Goal: Task Accomplishment & Management: Use online tool/utility

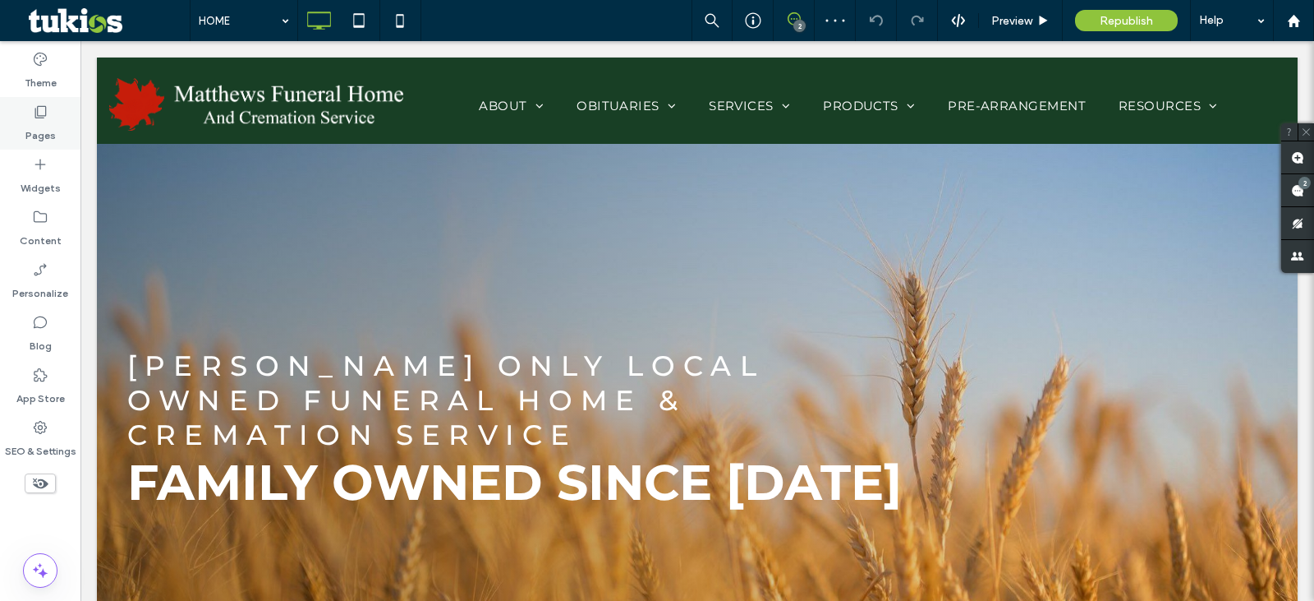
click at [26, 114] on div "Pages" at bounding box center [40, 123] width 81 height 53
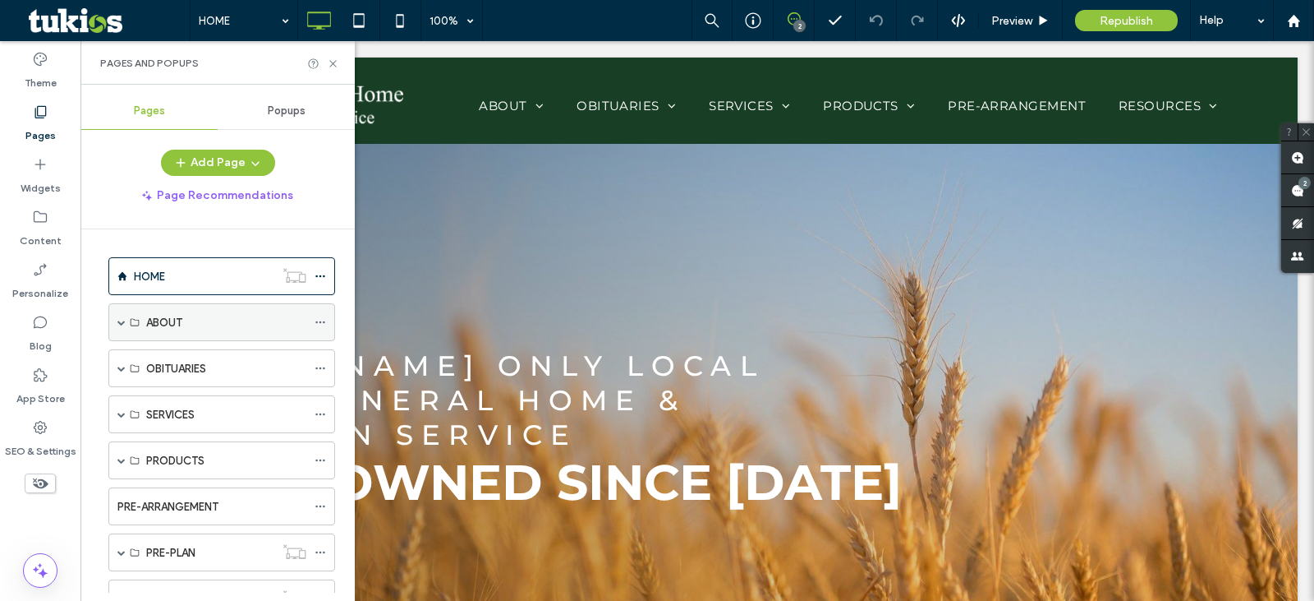
scroll to position [158, 0]
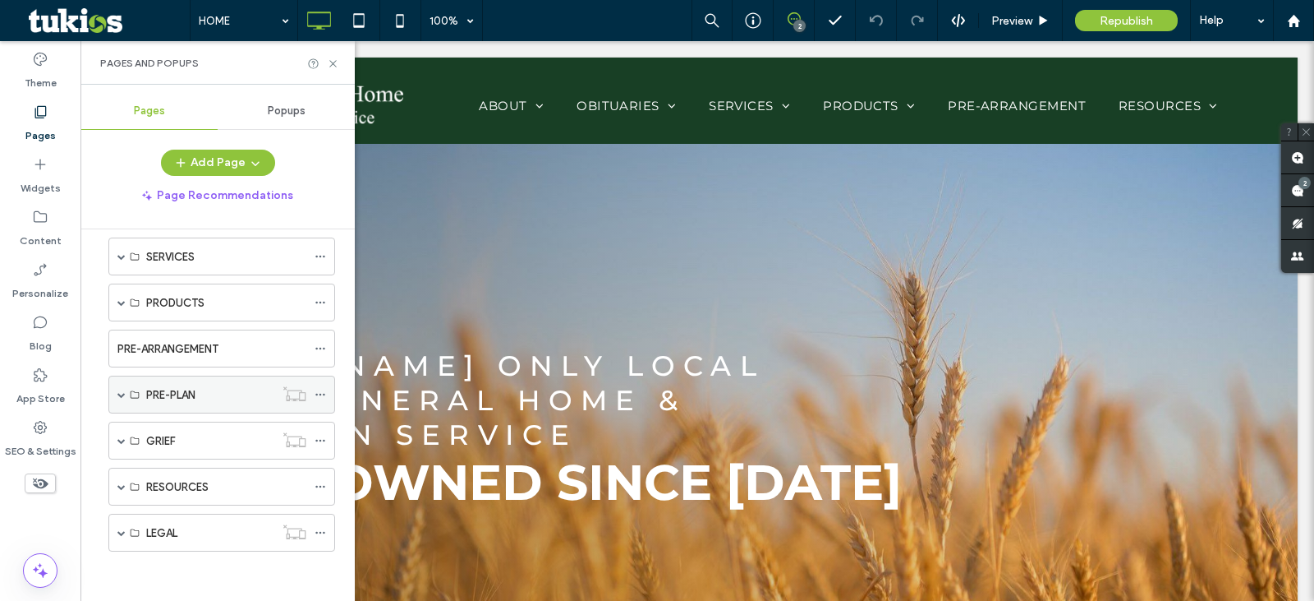
click at [123, 393] on span at bounding box center [121, 394] width 8 height 8
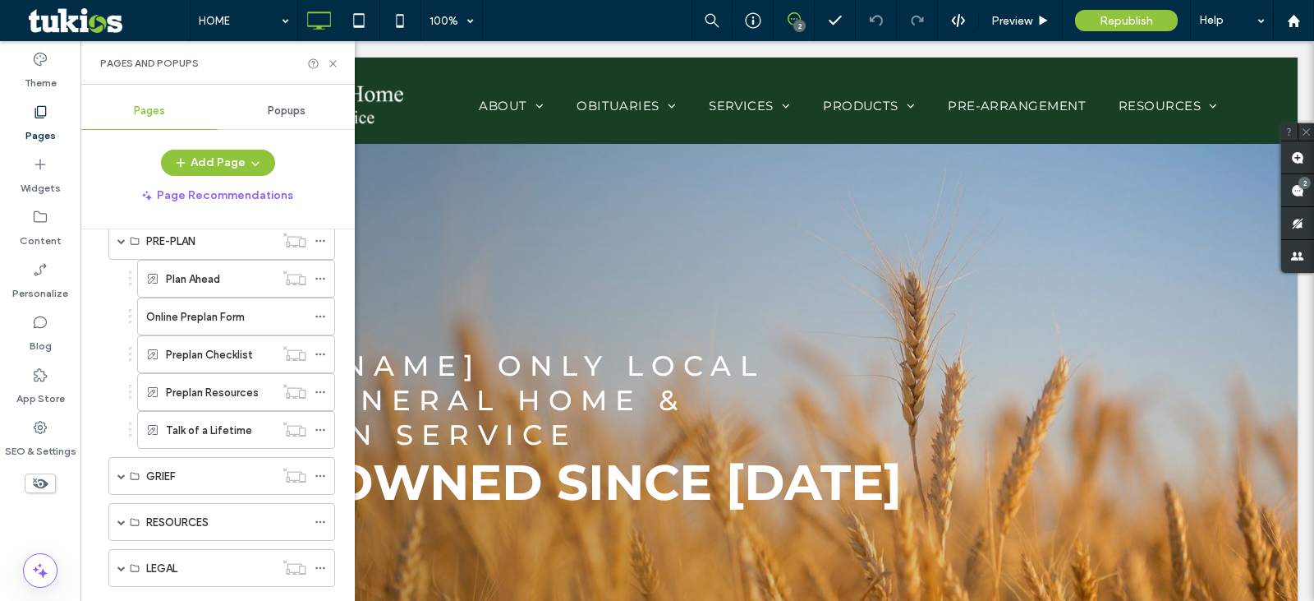
scroll to position [347, 0]
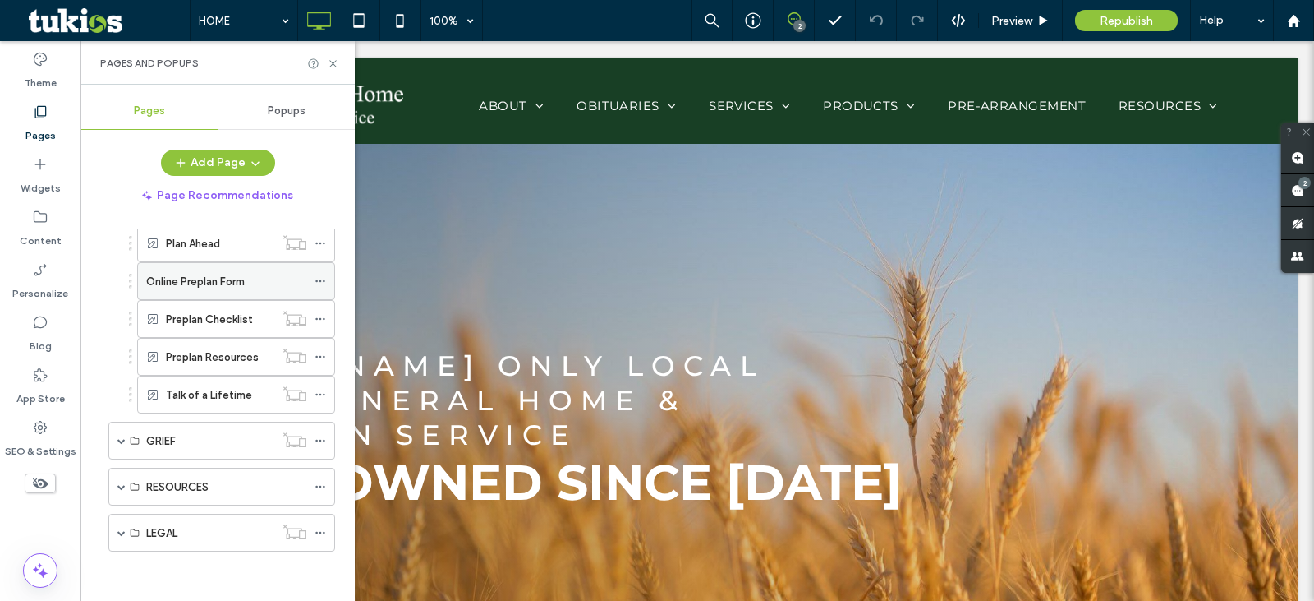
click at [198, 291] on div "Online Preplan Form" at bounding box center [226, 281] width 160 height 36
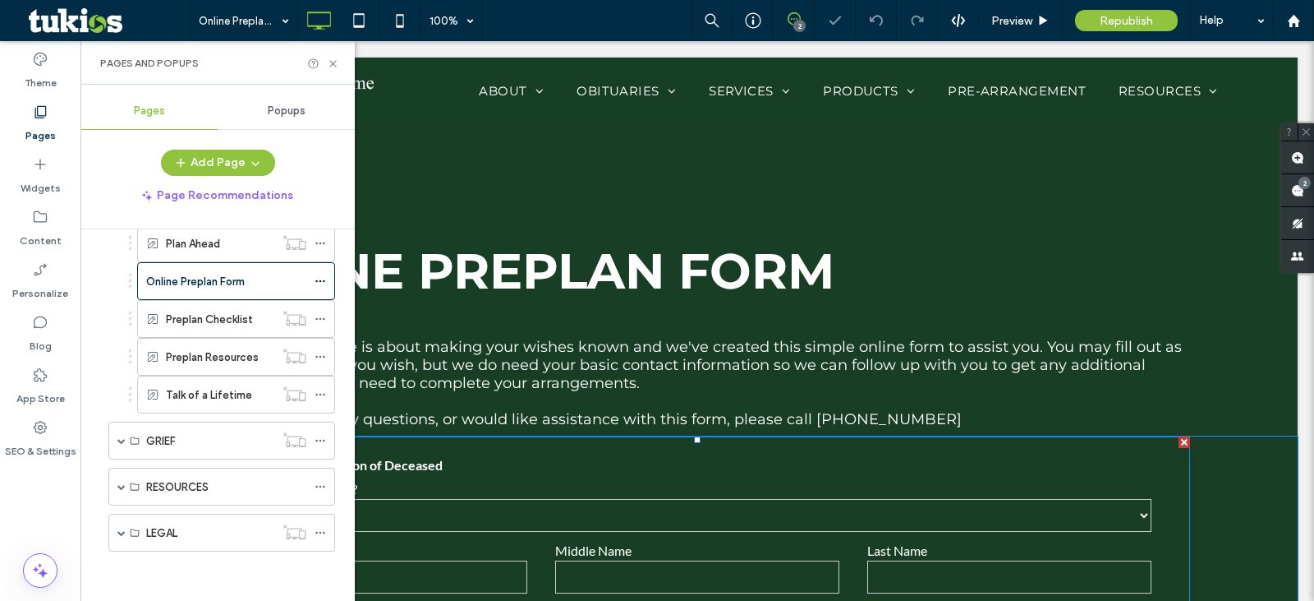
scroll to position [274, 0]
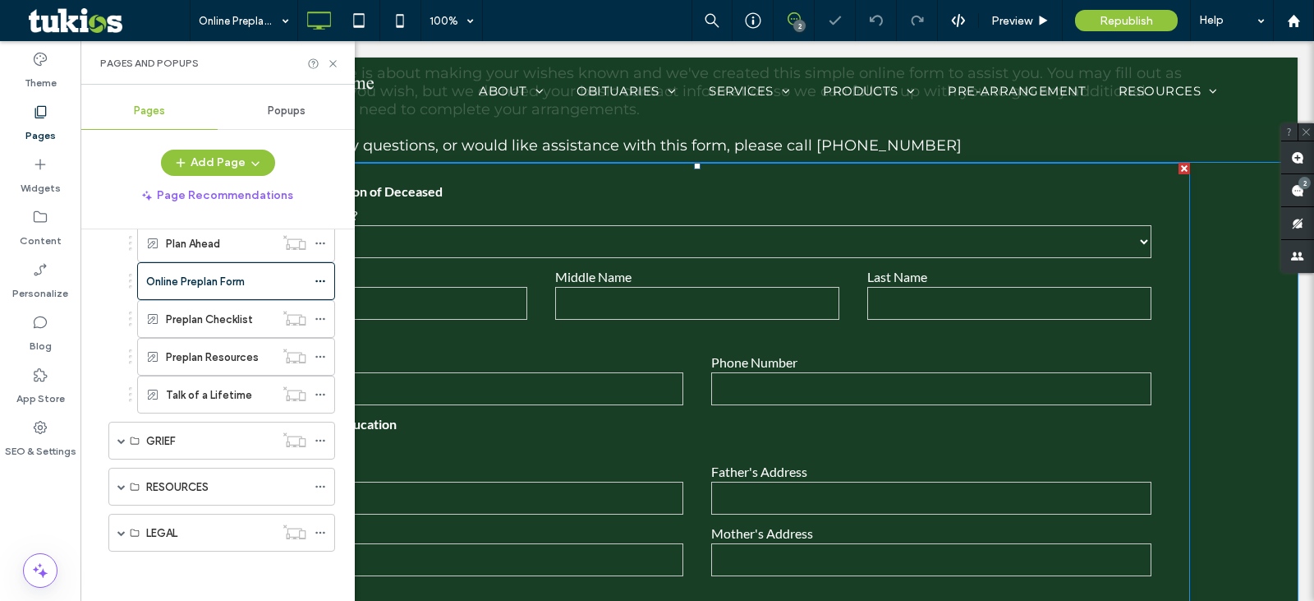
click at [646, 295] on input "text" at bounding box center [697, 303] width 284 height 33
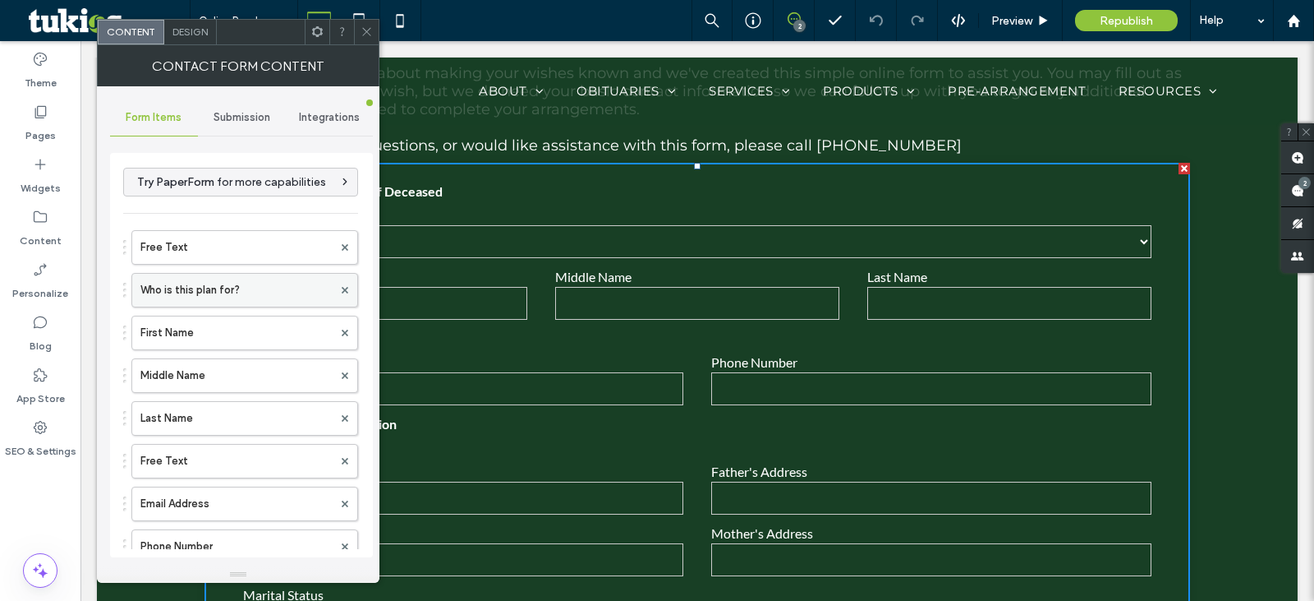
click at [251, 297] on label "Who is this plan for?" at bounding box center [236, 290] width 192 height 33
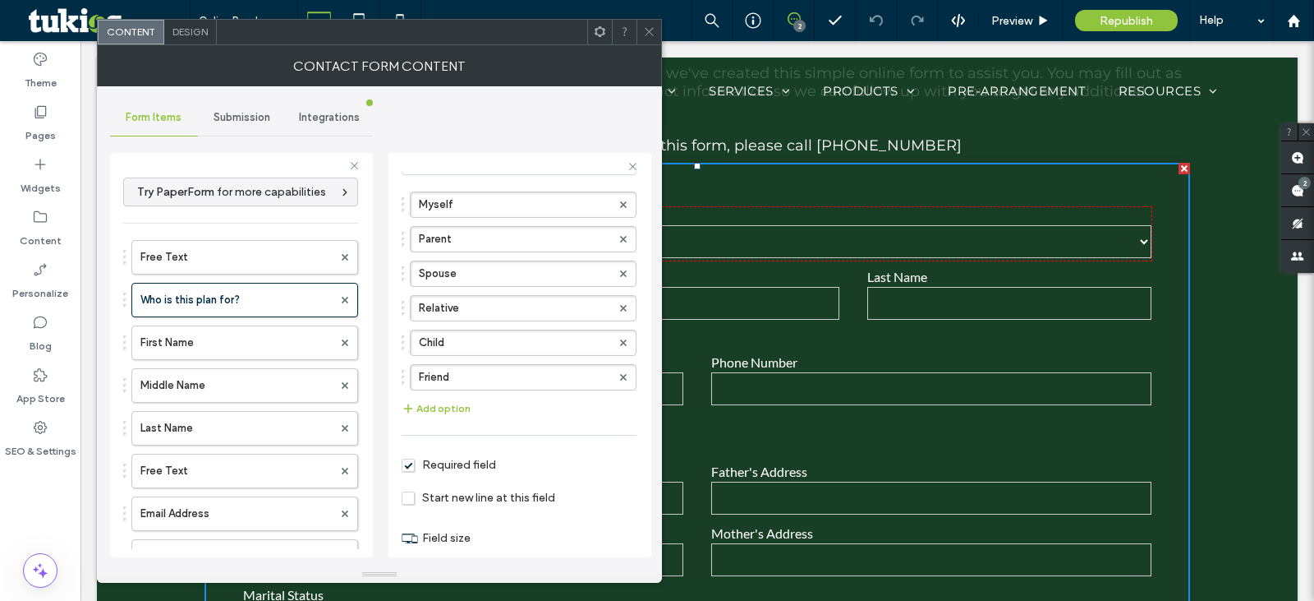
scroll to position [175, 0]
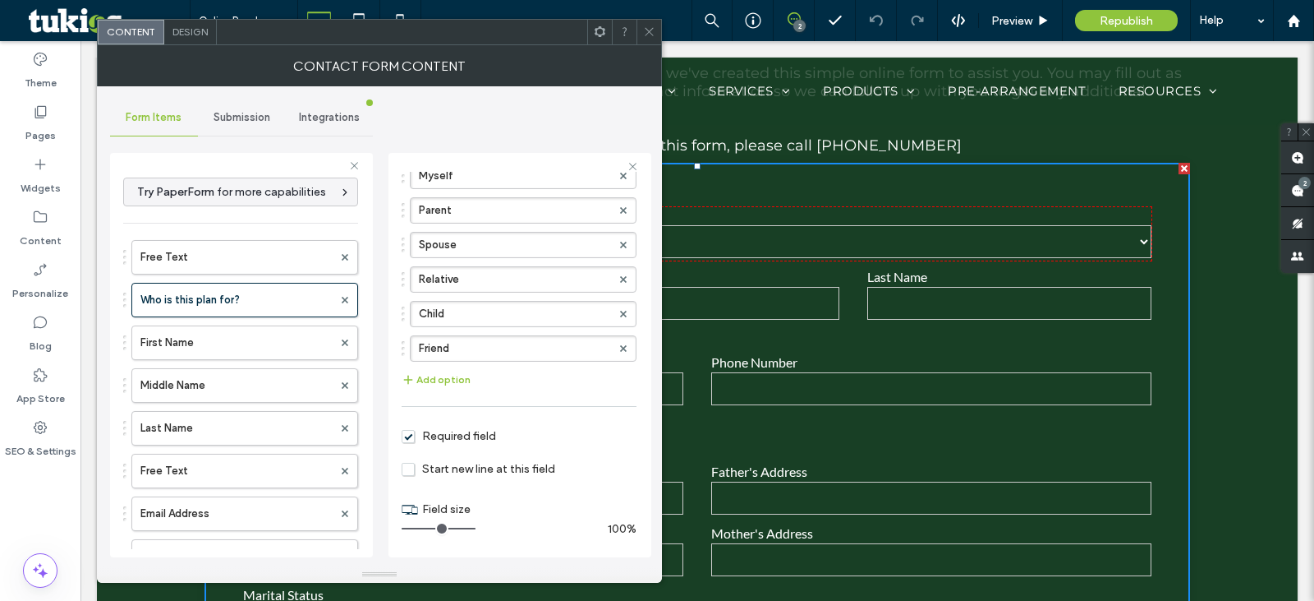
click at [190, 26] on span "Design" at bounding box center [190, 31] width 35 height 12
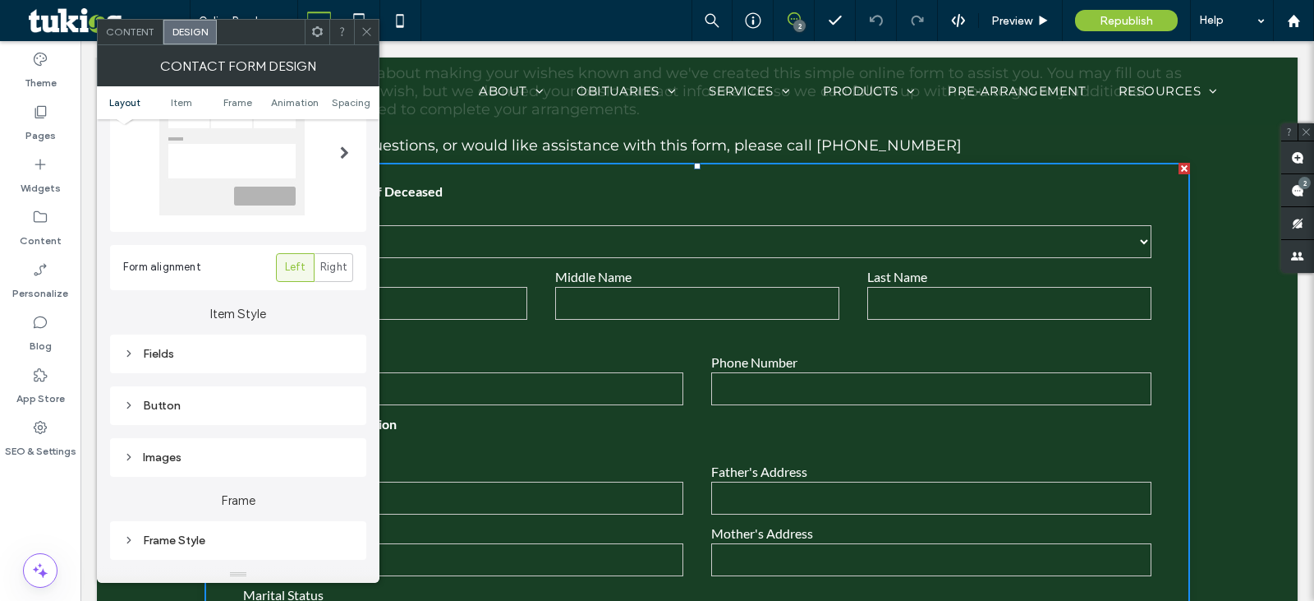
scroll to position [0, 0]
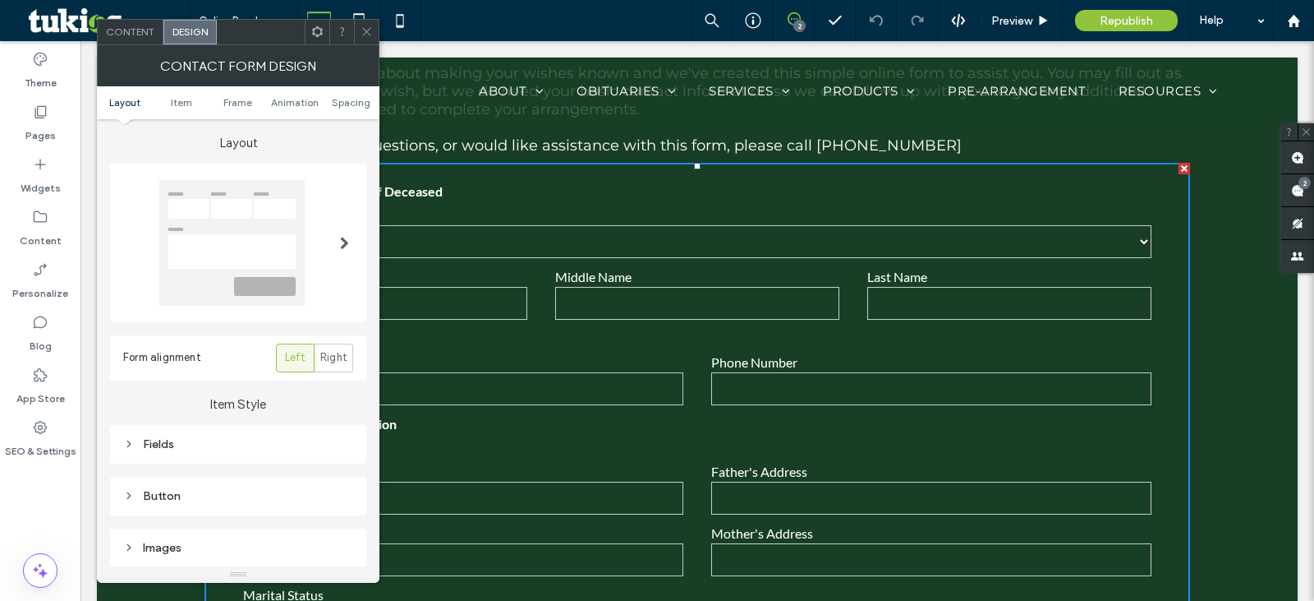
click at [152, 433] on div "Fields" at bounding box center [238, 444] width 230 height 22
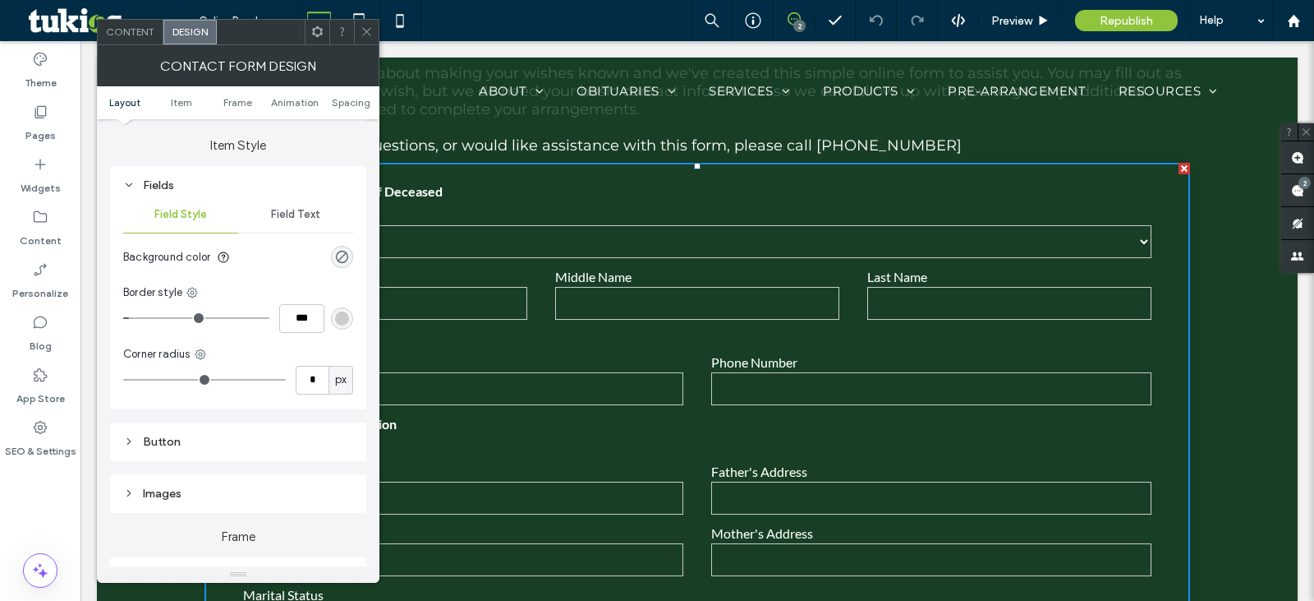
scroll to position [274, 0]
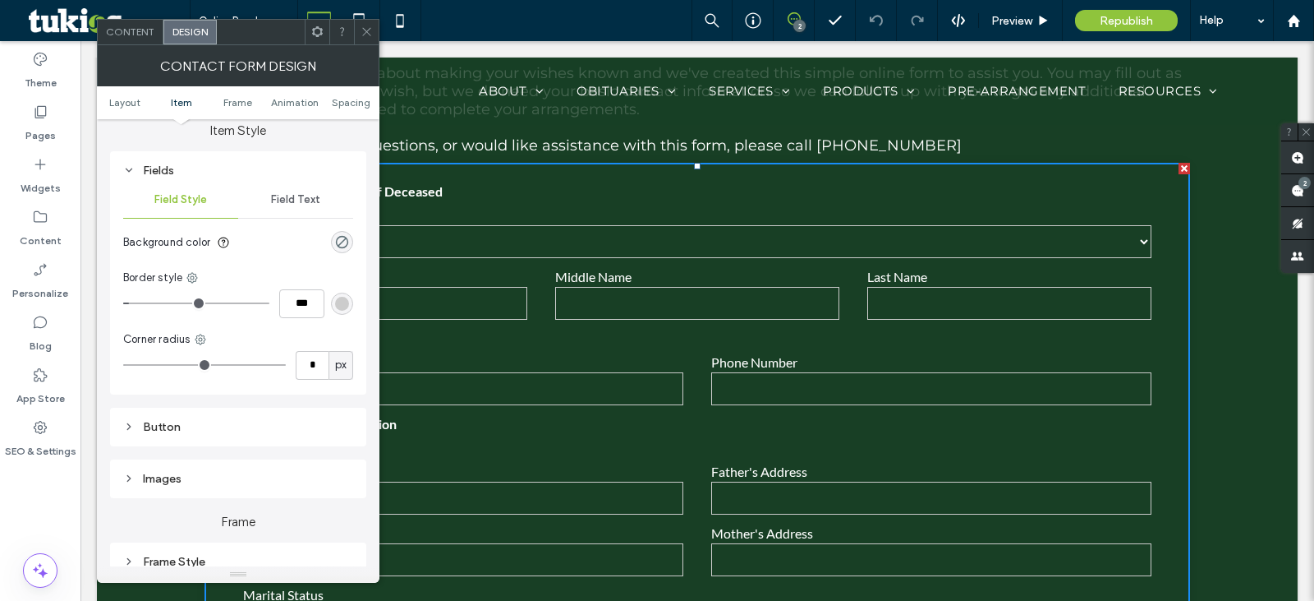
click at [315, 197] on span "Field Text" at bounding box center [295, 199] width 49 height 13
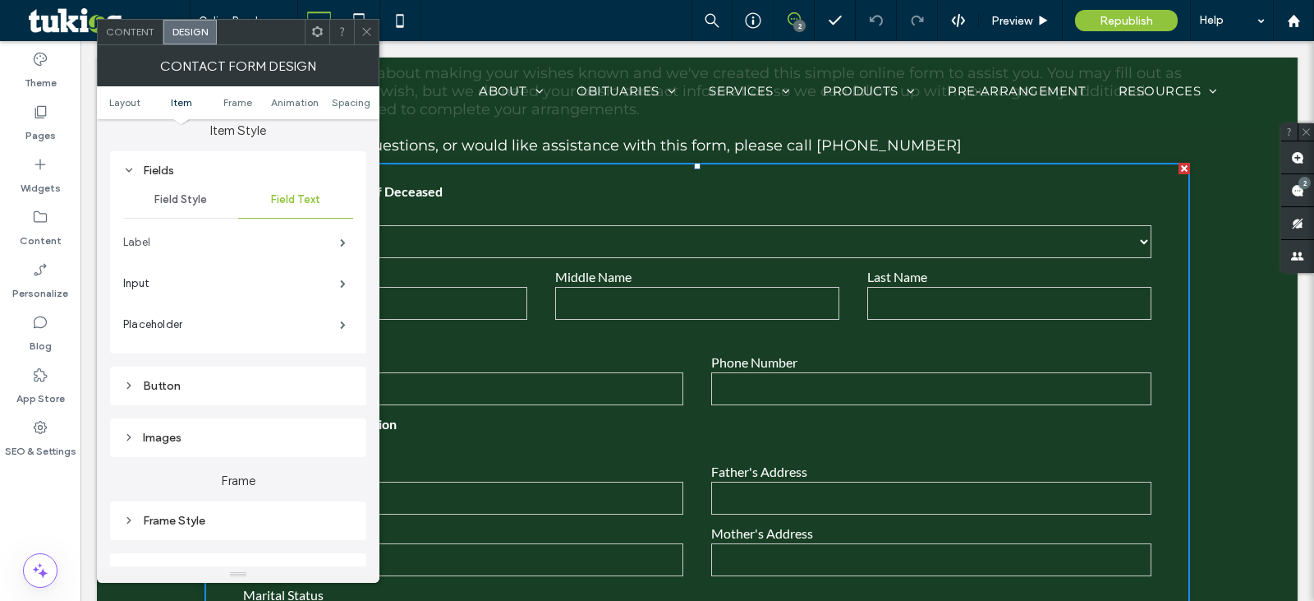
click at [320, 241] on label "Label" at bounding box center [231, 242] width 217 height 33
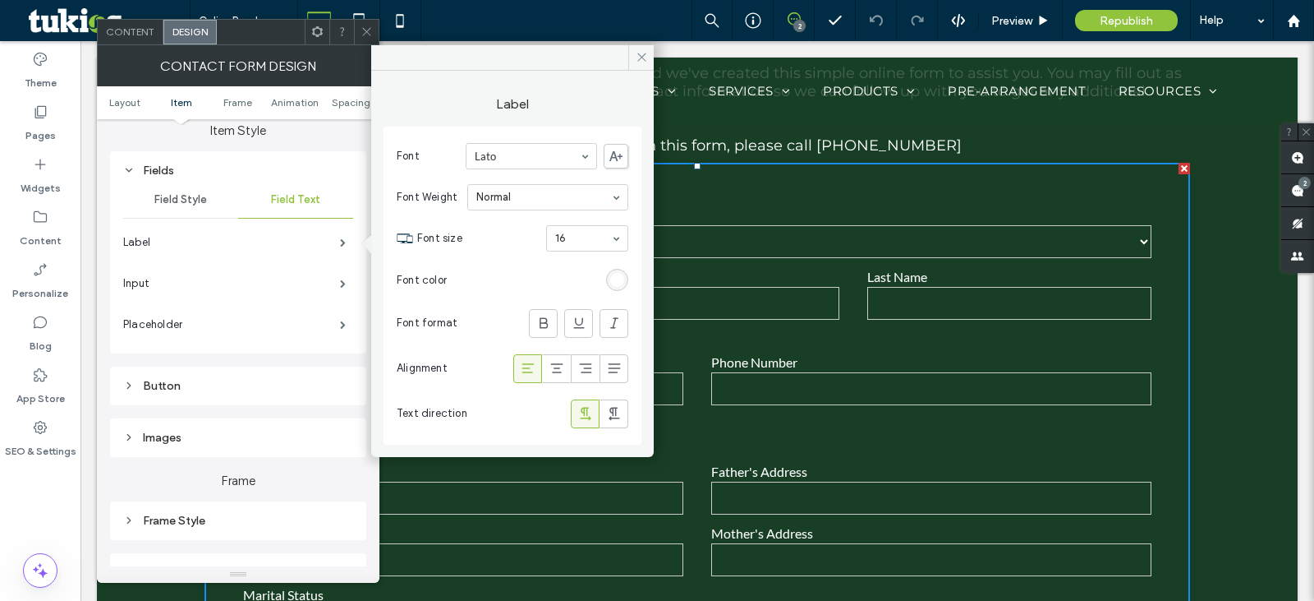
click at [201, 199] on span "Field Style" at bounding box center [180, 199] width 53 height 13
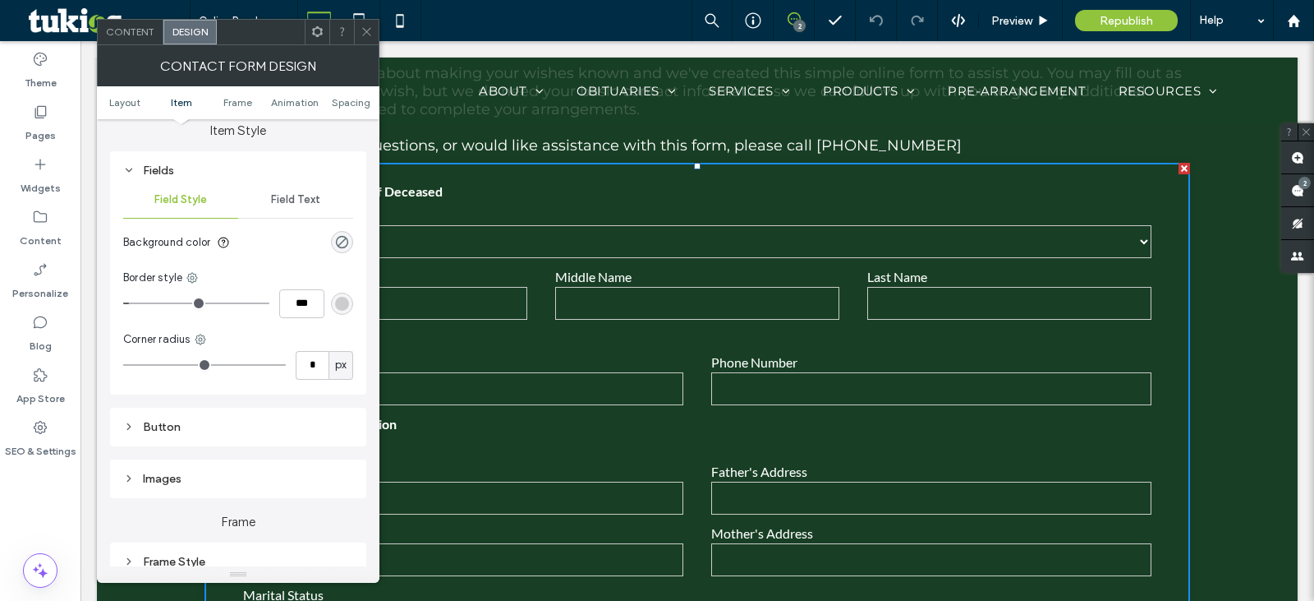
click at [289, 197] on span "Field Text" at bounding box center [295, 199] width 49 height 13
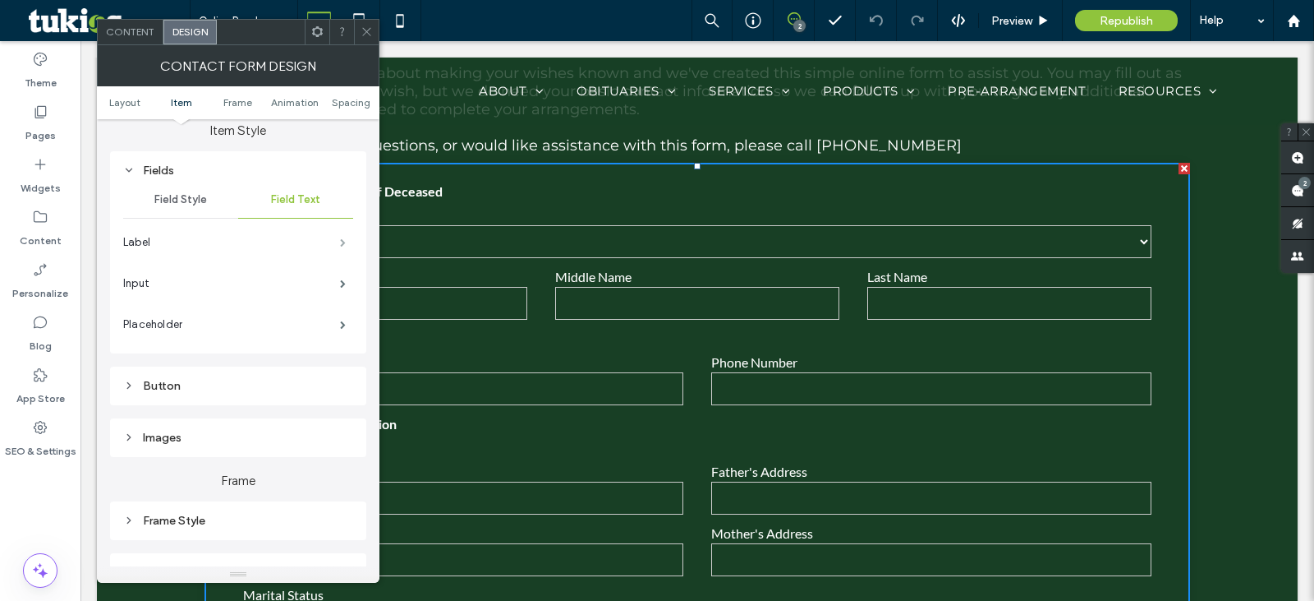
click at [340, 246] on span at bounding box center [343, 242] width 6 height 8
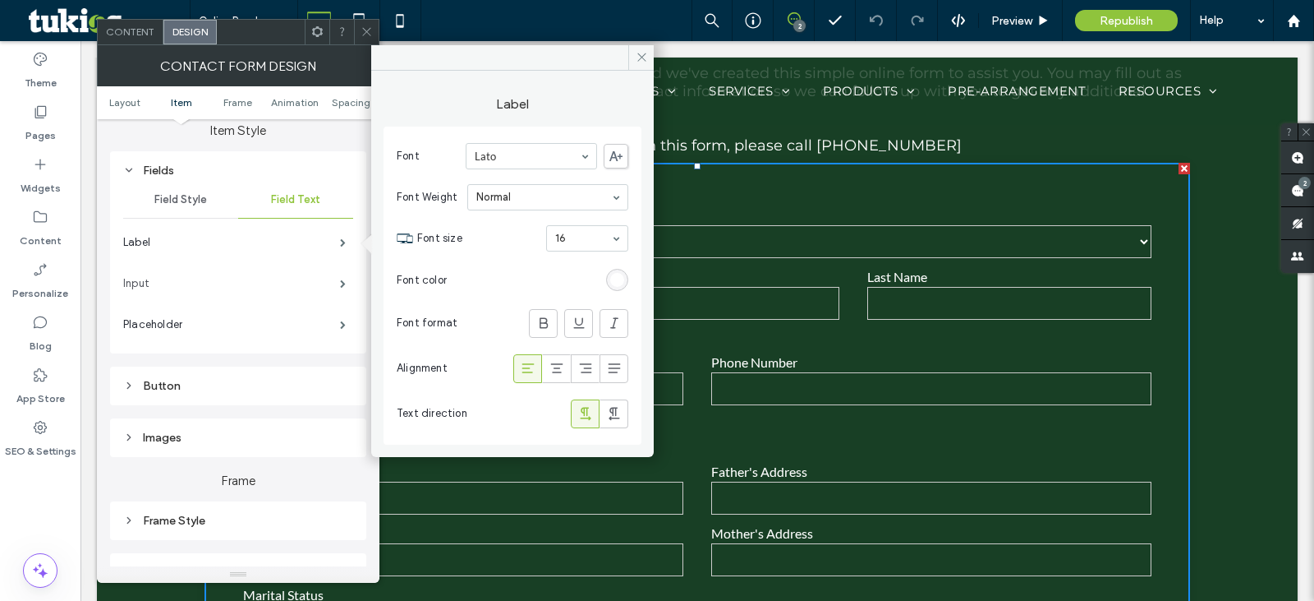
click at [301, 287] on label "Input" at bounding box center [231, 283] width 217 height 33
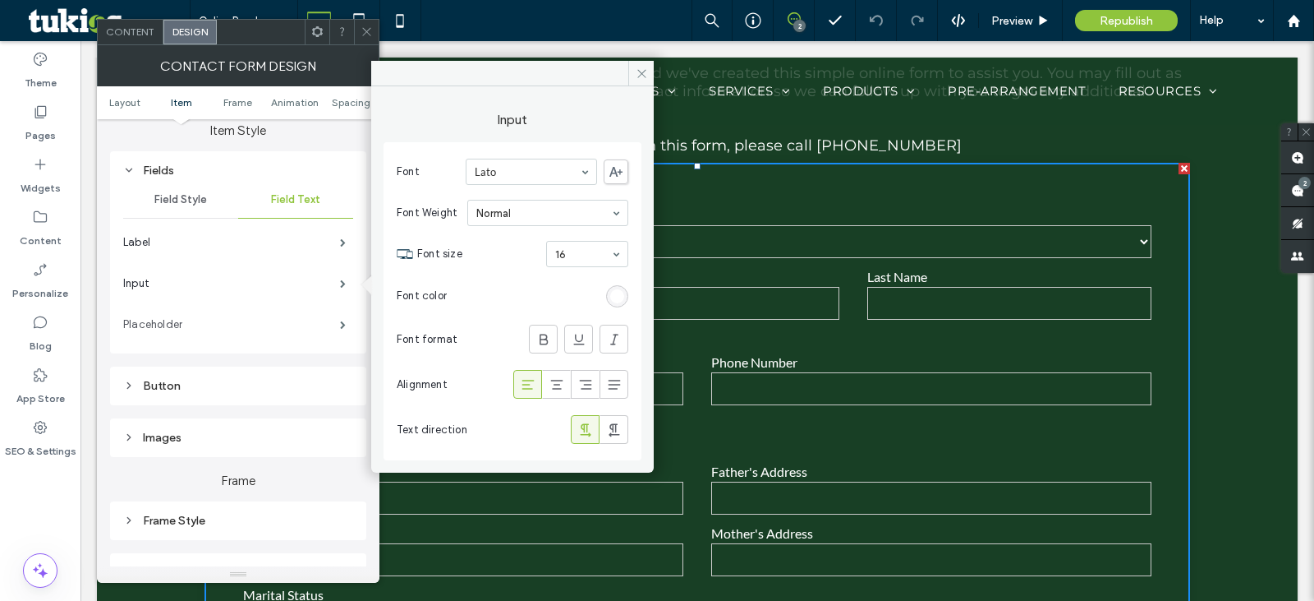
click at [313, 324] on label "Placeholder" at bounding box center [231, 324] width 217 height 33
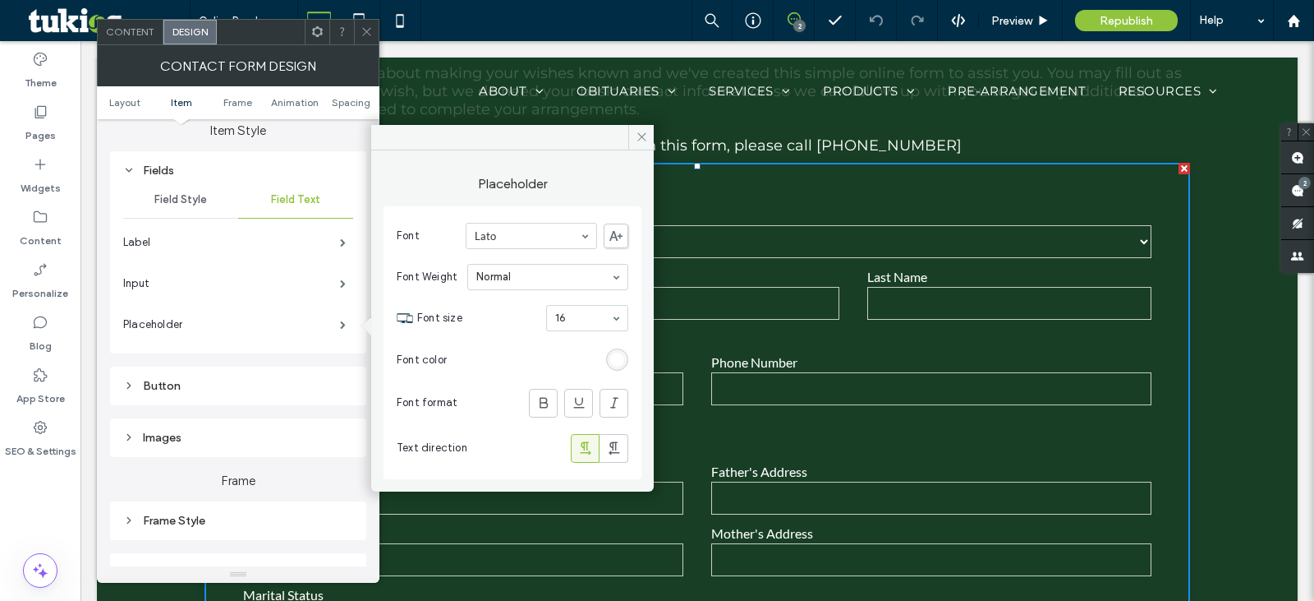
click at [177, 400] on div "Button" at bounding box center [238, 385] width 256 height 39
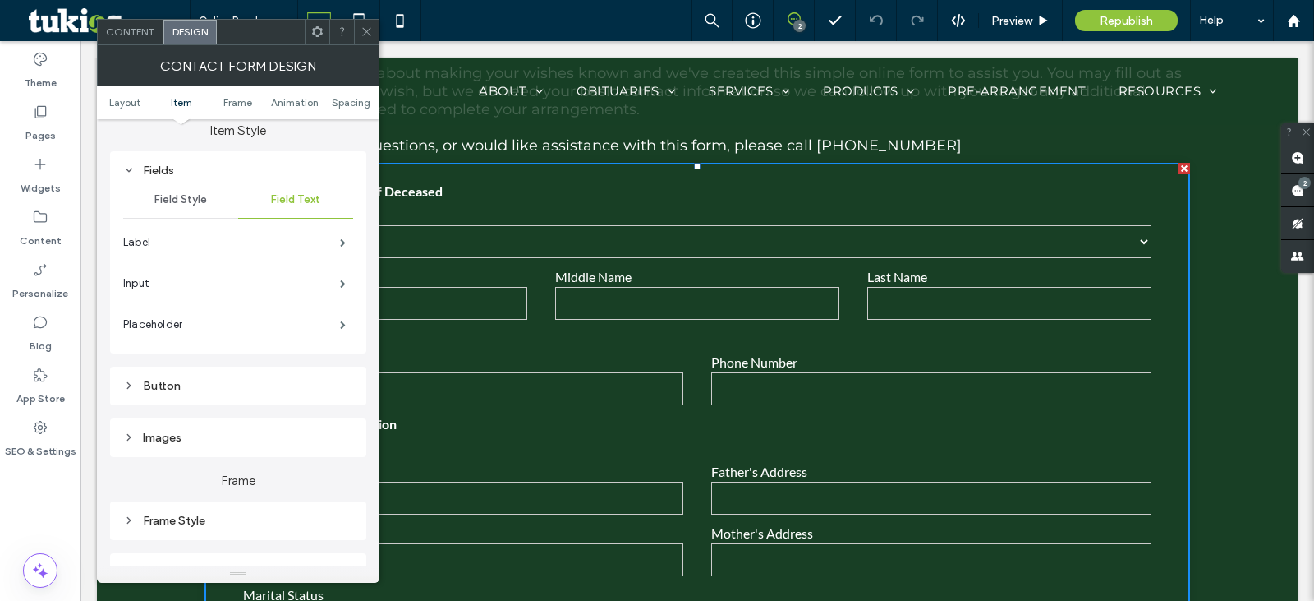
click at [177, 395] on div "Button" at bounding box center [238, 386] width 230 height 22
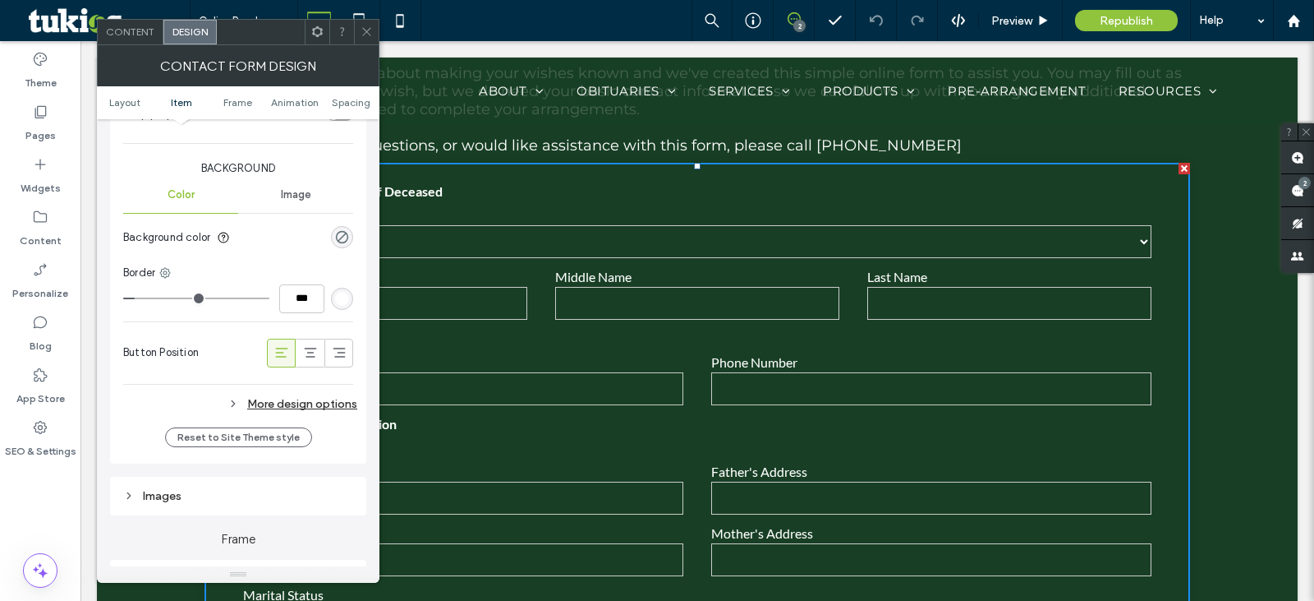
scroll to position [1095, 0]
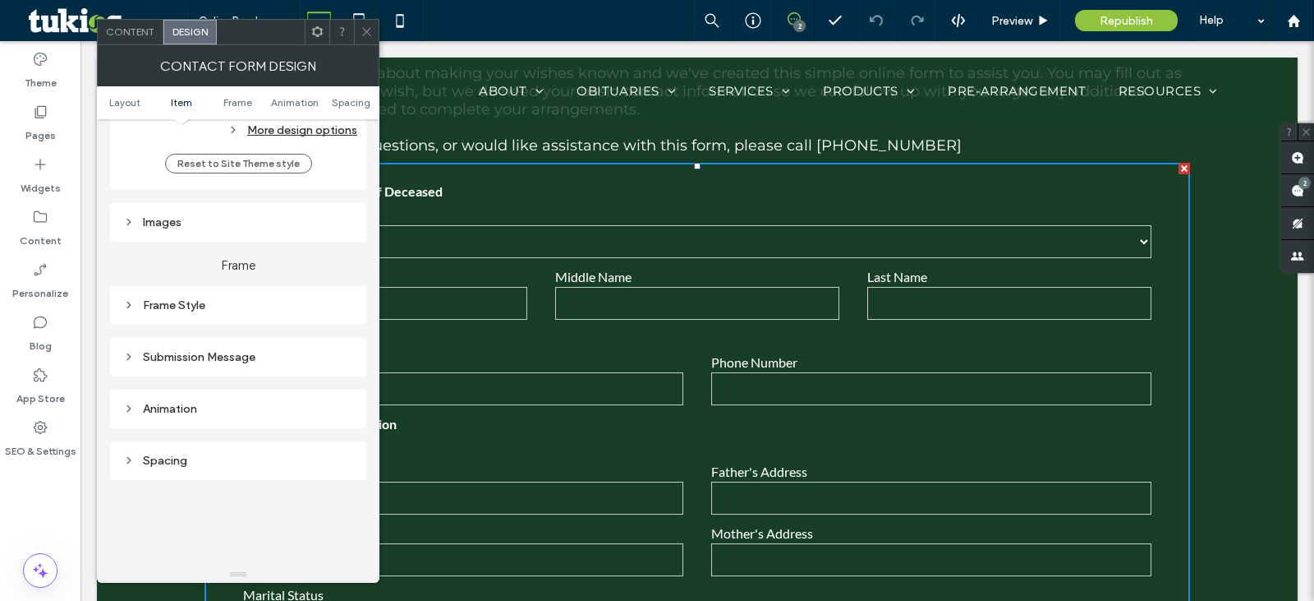
click at [206, 364] on div "Submission Message" at bounding box center [238, 357] width 230 height 22
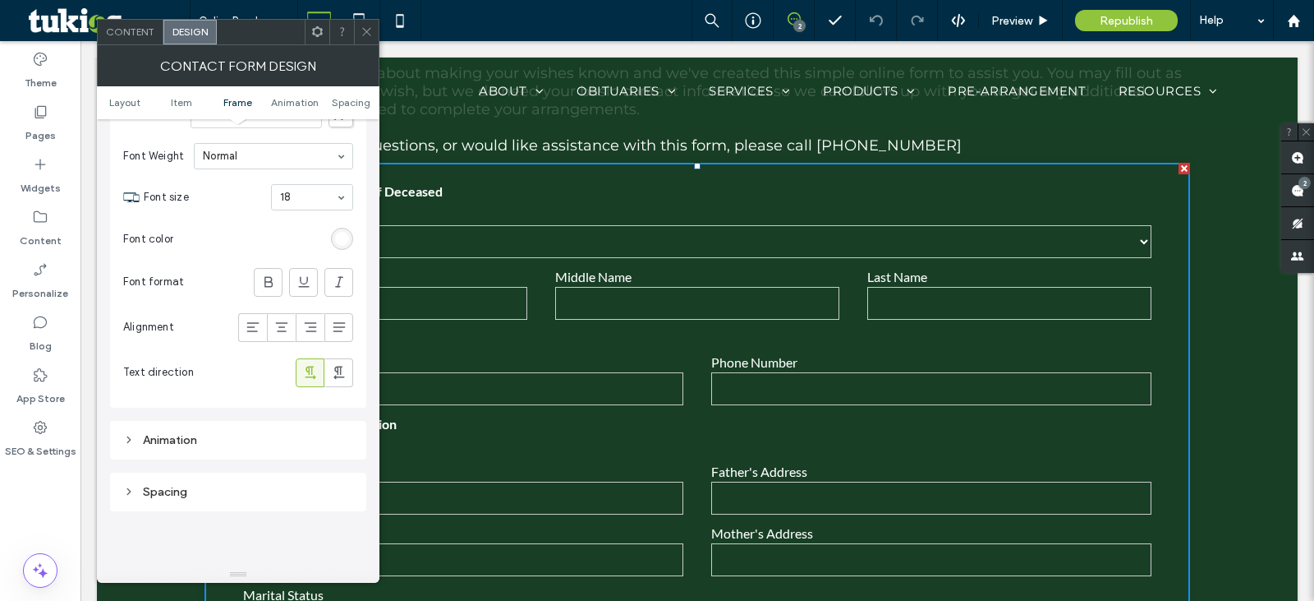
scroll to position [1643, 0]
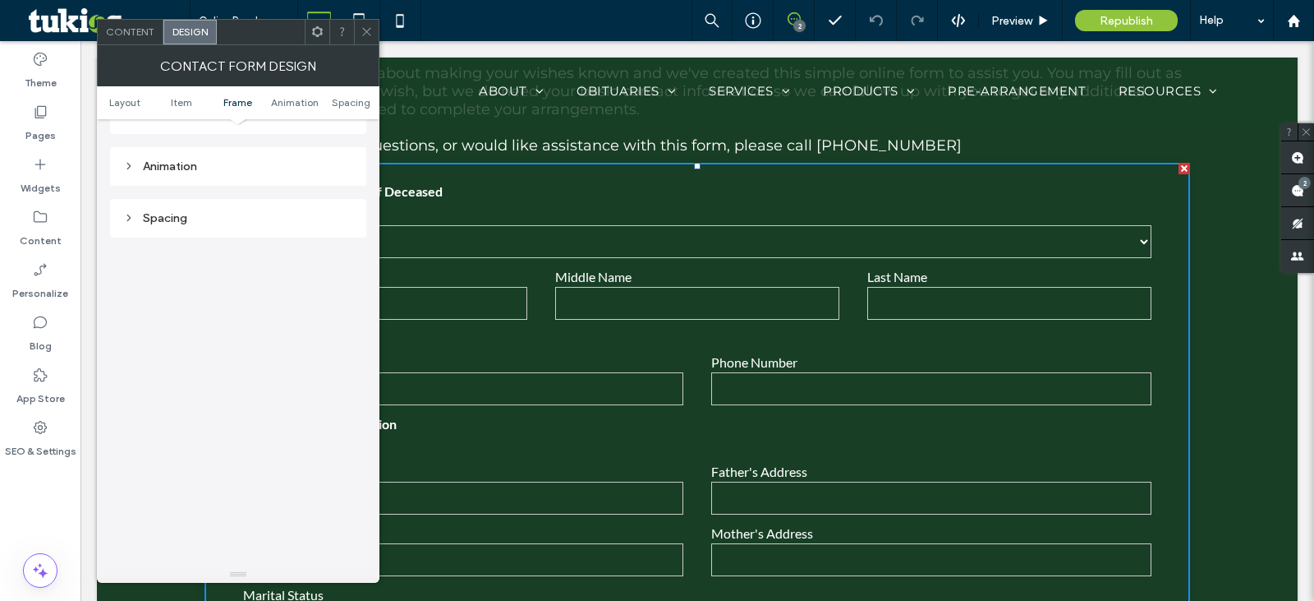
click at [196, 224] on div "Spacing" at bounding box center [238, 218] width 230 height 14
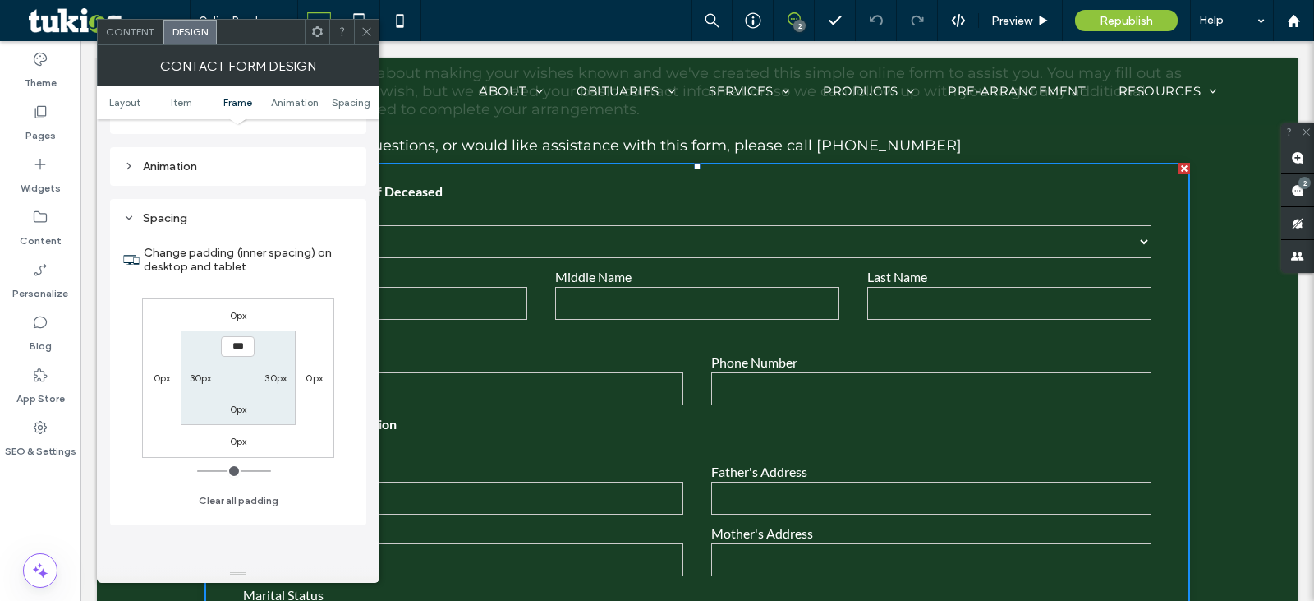
click at [220, 170] on div "Animation" at bounding box center [238, 166] width 230 height 14
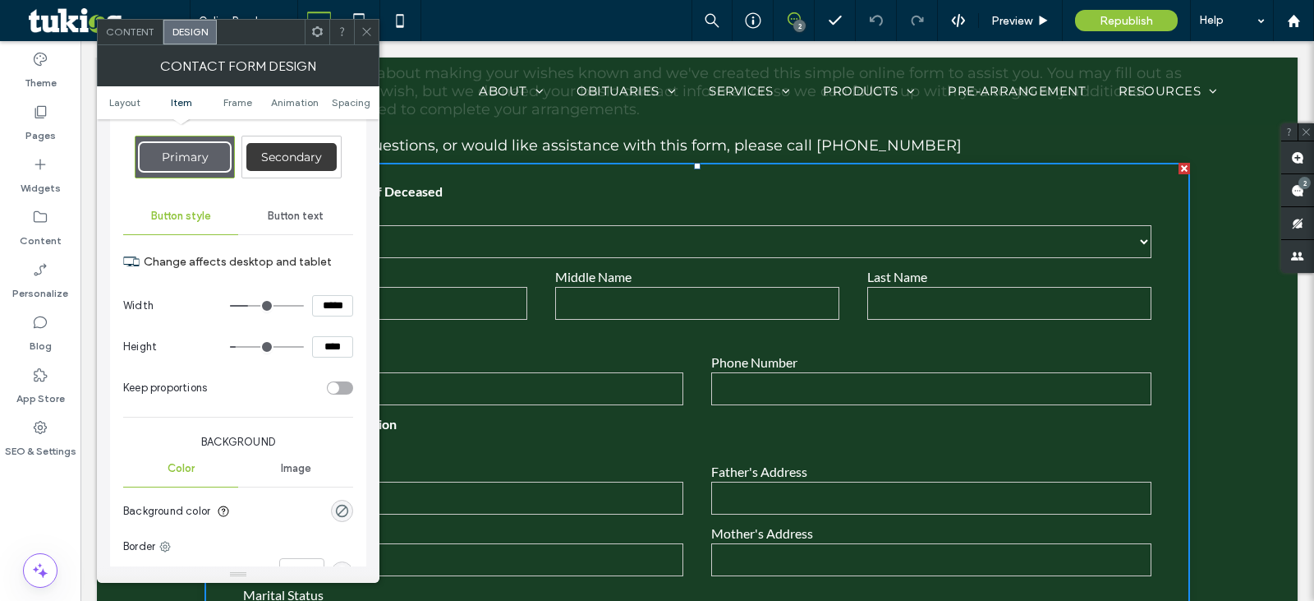
scroll to position [274, 0]
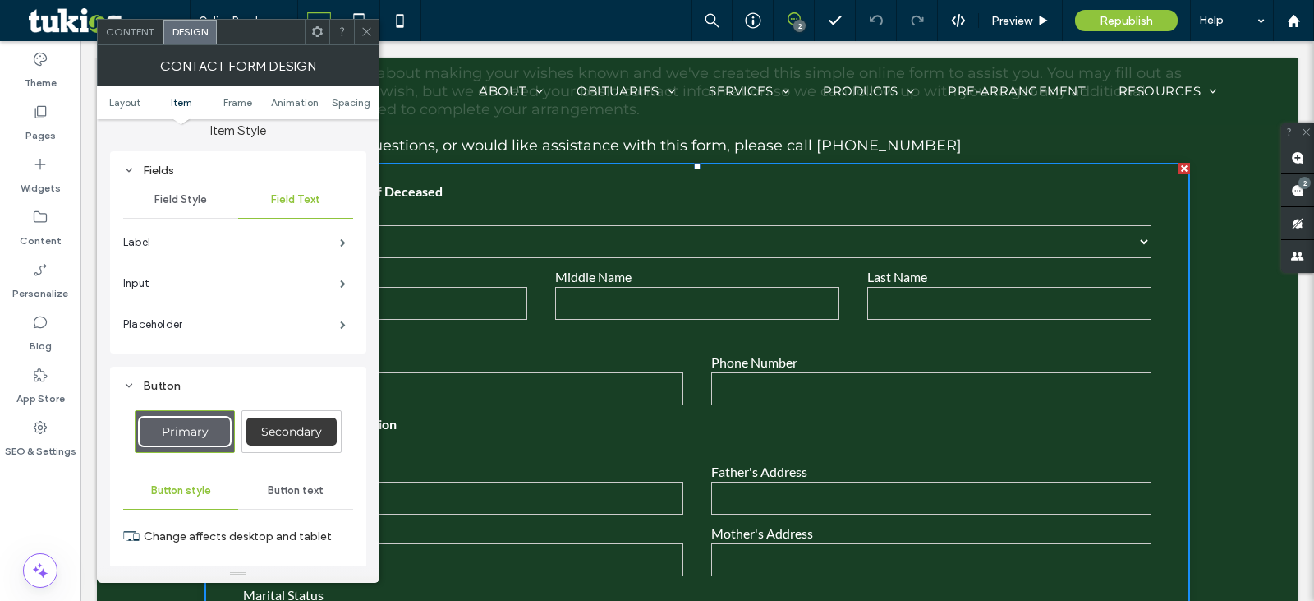
click at [189, 205] on span "Field Style" at bounding box center [180, 199] width 53 height 13
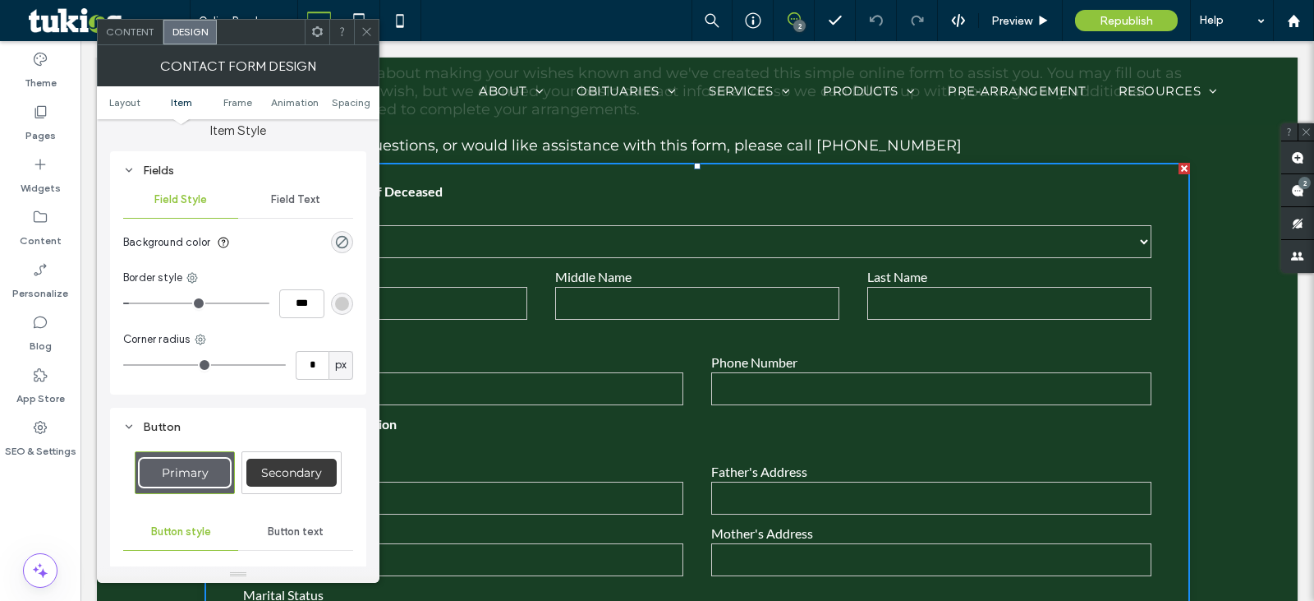
click at [187, 200] on span "Field Style" at bounding box center [180, 199] width 53 height 13
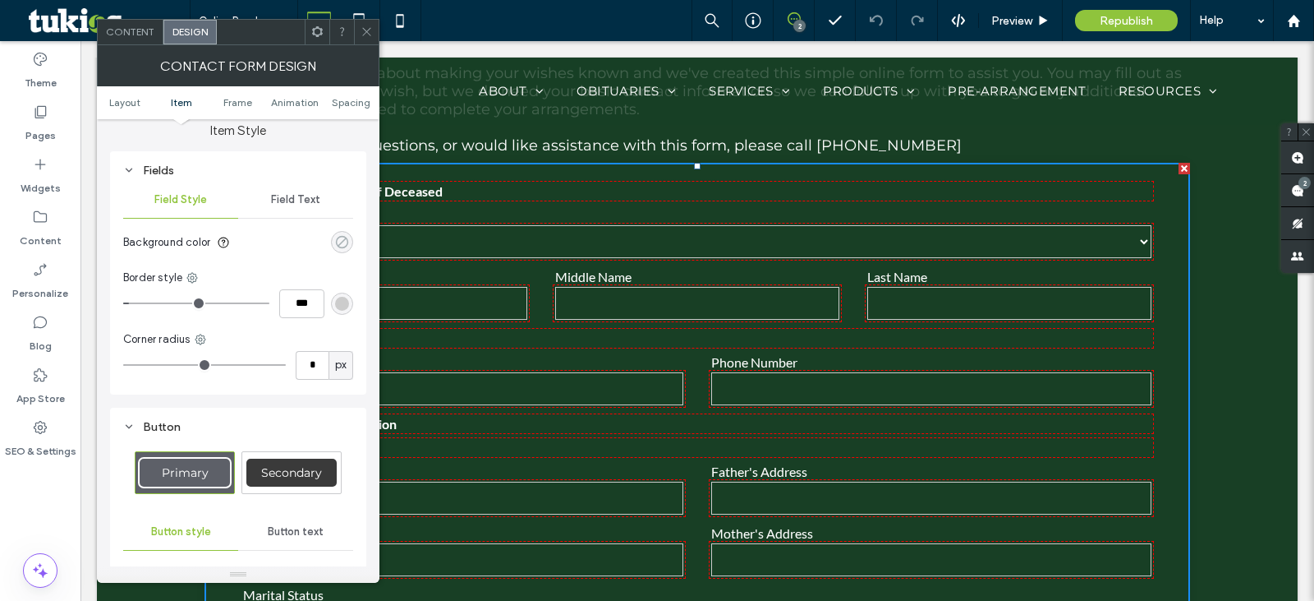
click at [347, 240] on div "rgba(0, 0, 0, 0)" at bounding box center [342, 242] width 14 height 14
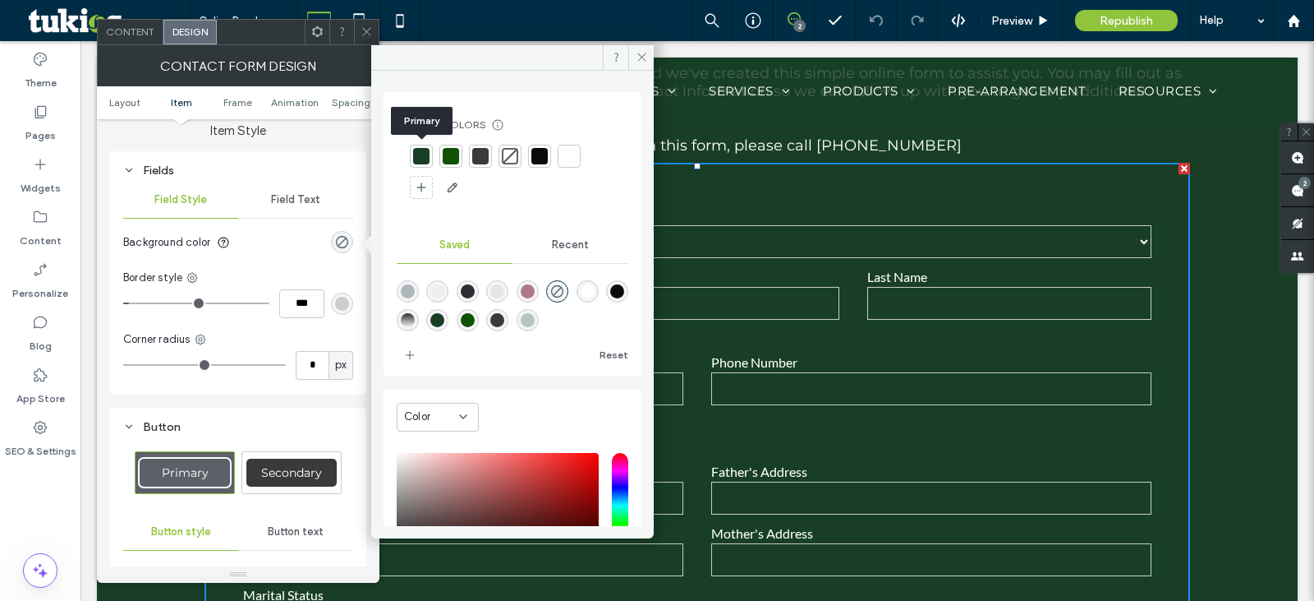
click at [421, 154] on div at bounding box center [421, 156] width 16 height 16
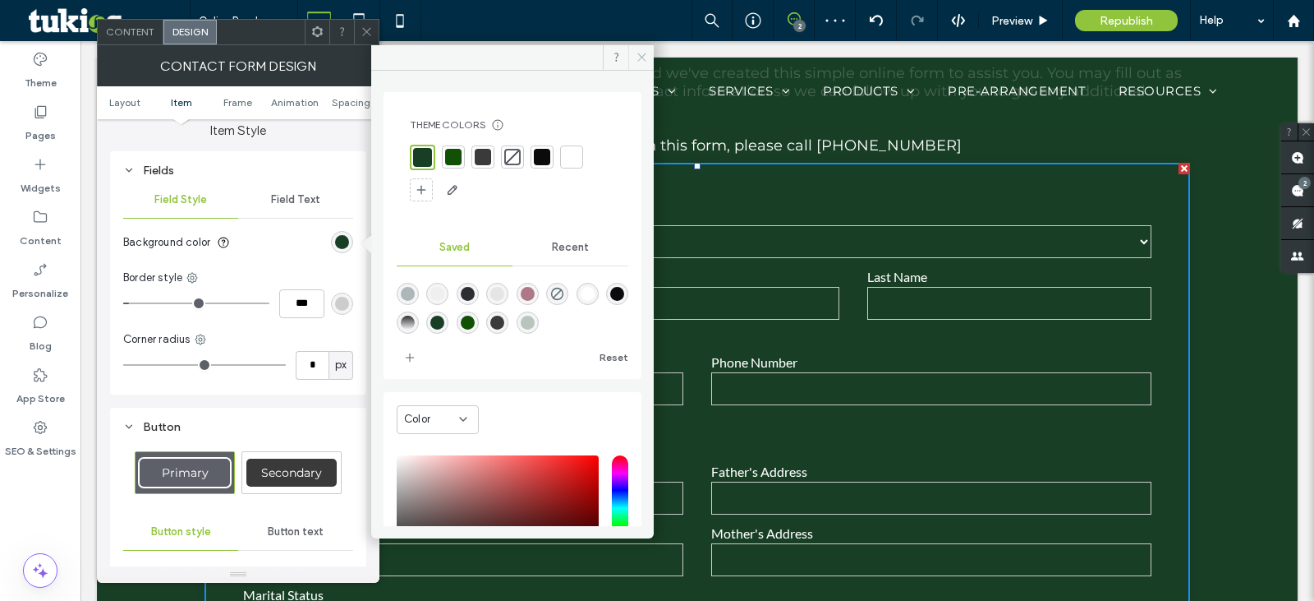
click at [648, 53] on span at bounding box center [640, 57] width 25 height 25
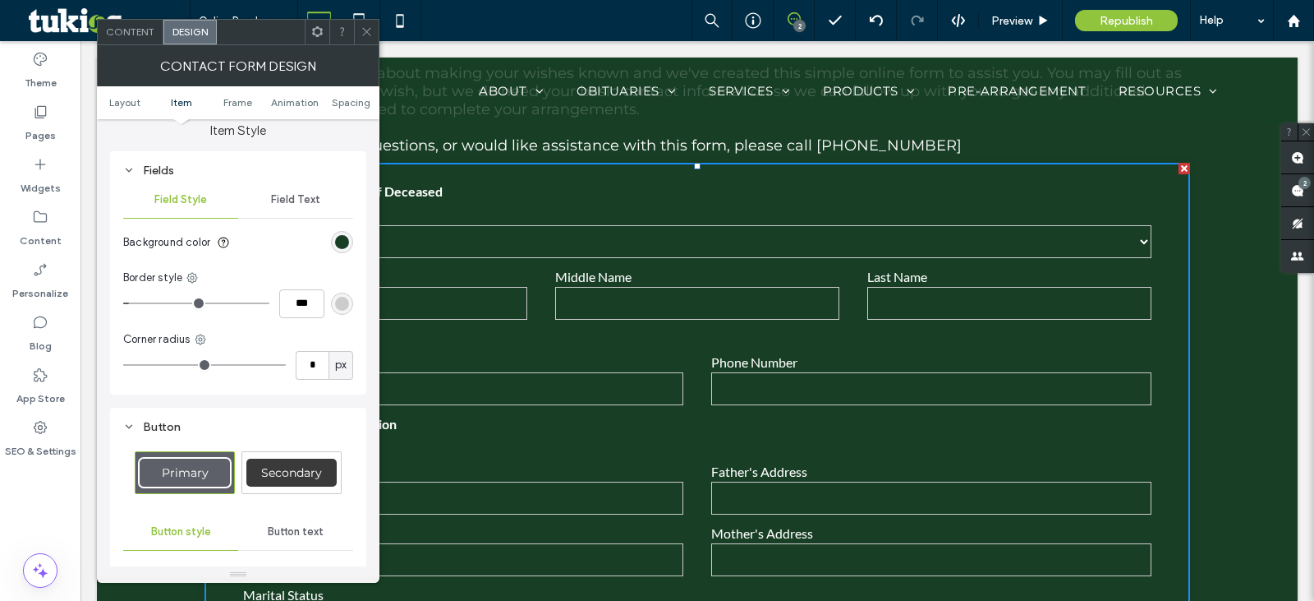
click at [363, 27] on icon at bounding box center [367, 31] width 12 height 12
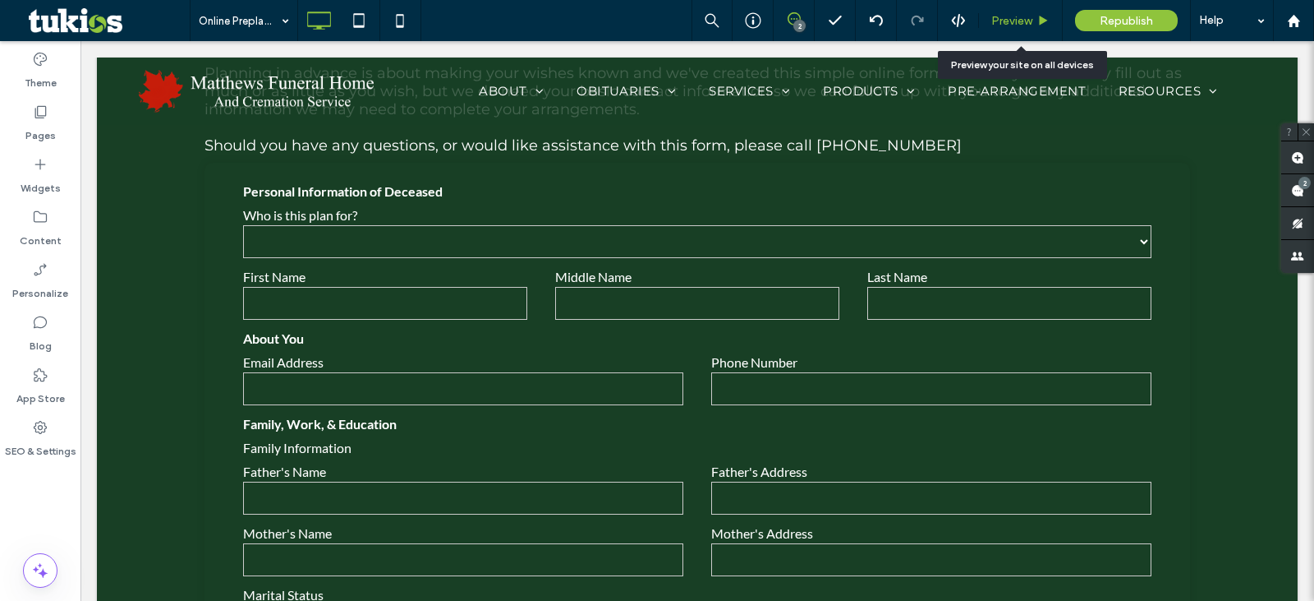
click at [1006, 26] on span "Preview" at bounding box center [1012, 21] width 41 height 14
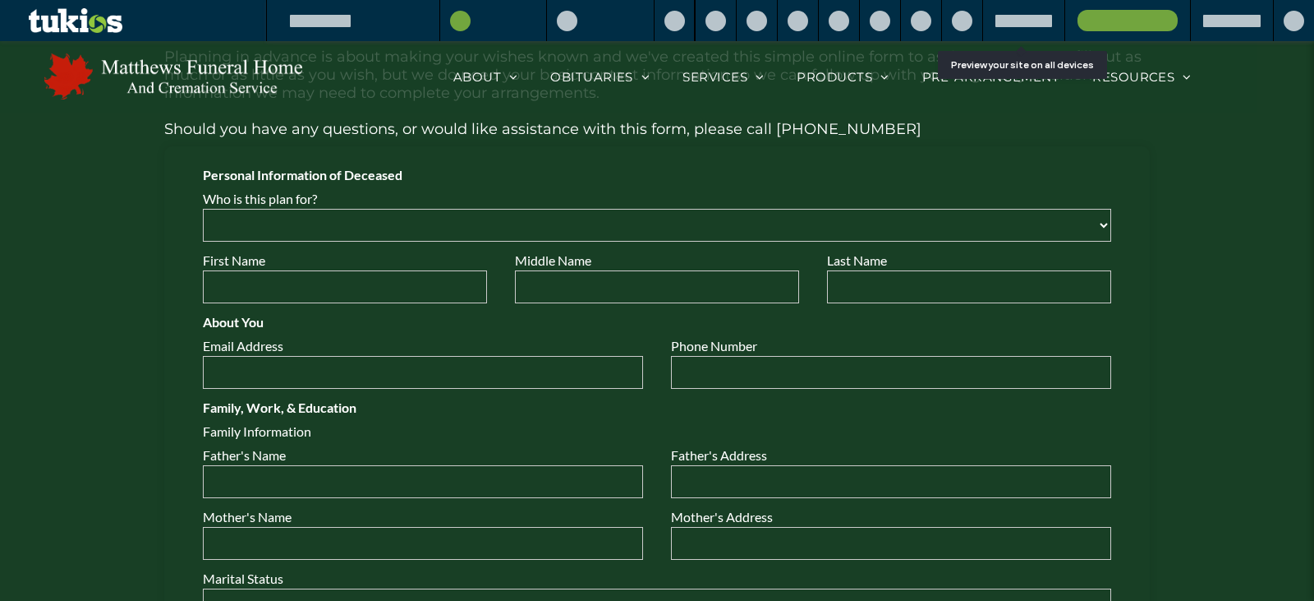
click at [646, 228] on select "****** ****** ****** ******** ***** ******" at bounding box center [657, 225] width 909 height 33
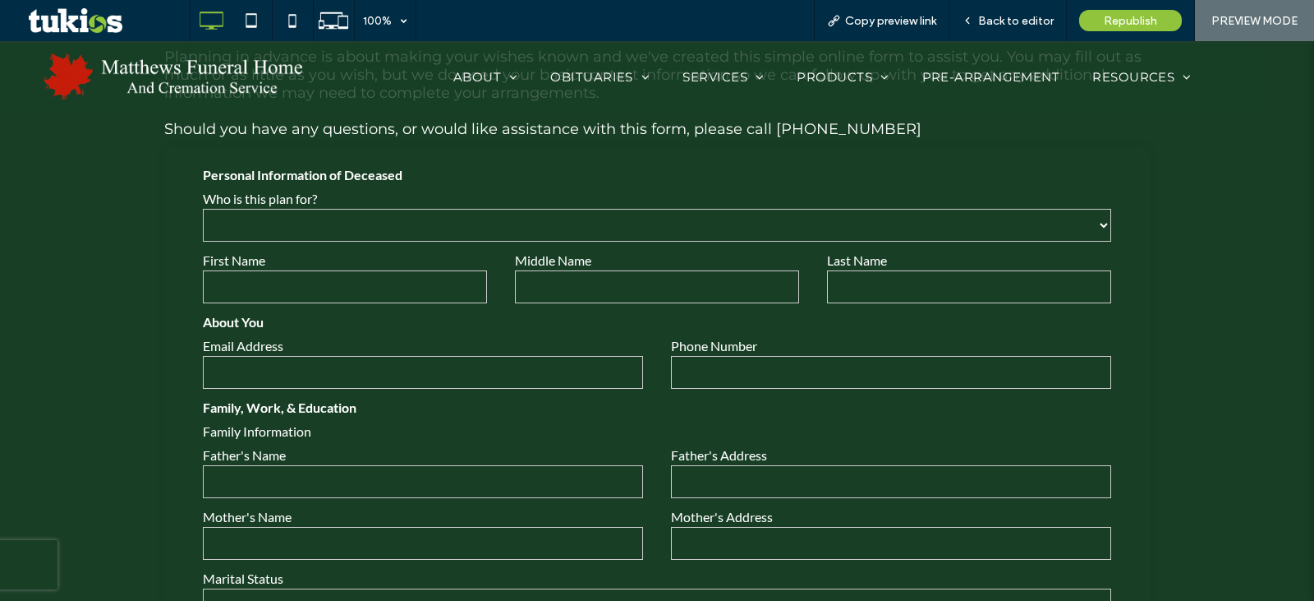
click at [412, 481] on input "text" at bounding box center [423, 481] width 440 height 33
type input "******"
click at [1102, 24] on div "Republish" at bounding box center [1130, 20] width 103 height 21
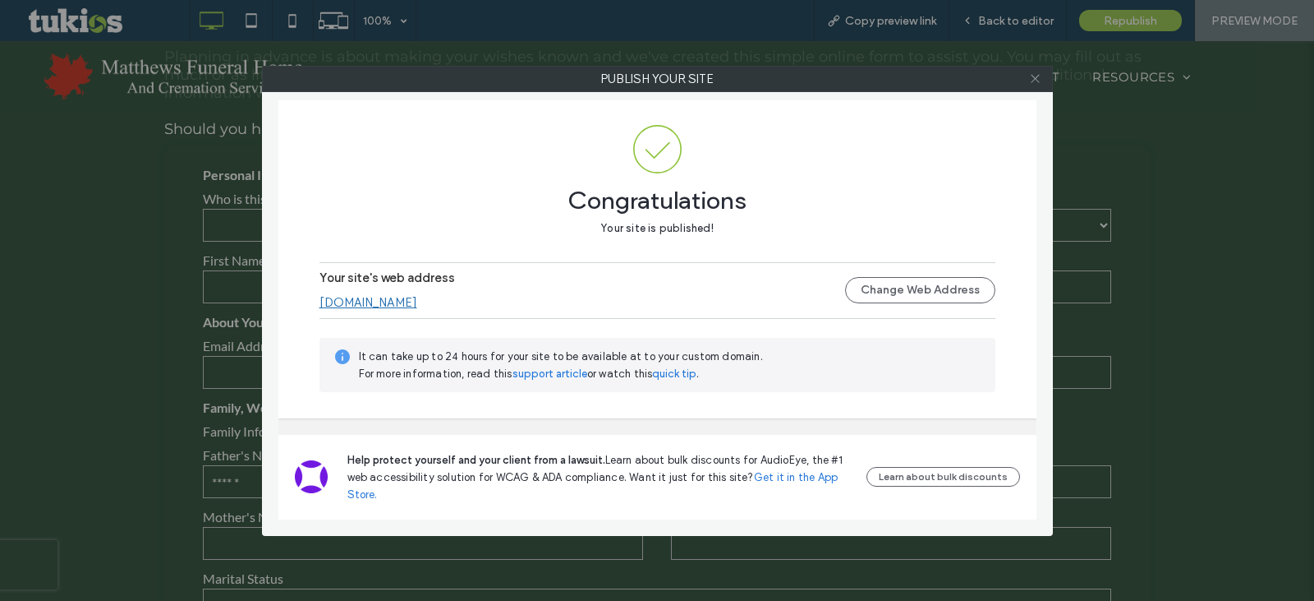
click at [1030, 78] on icon at bounding box center [1035, 78] width 12 height 12
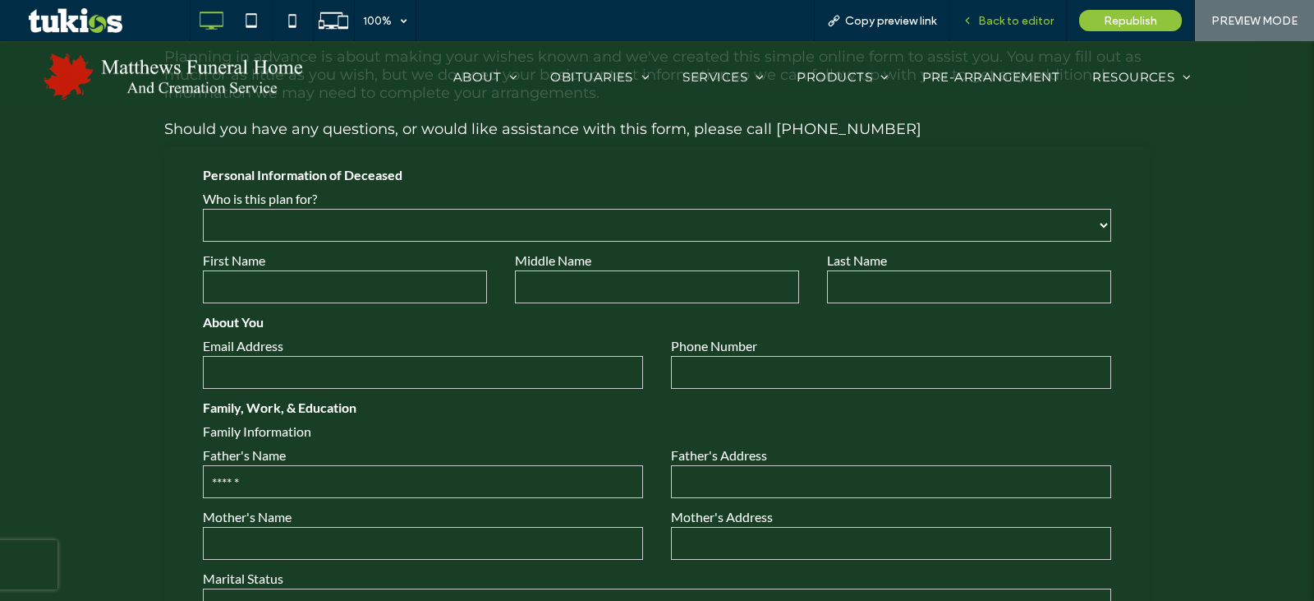
click at [1031, 11] on div "Back to editor" at bounding box center [1008, 20] width 117 height 41
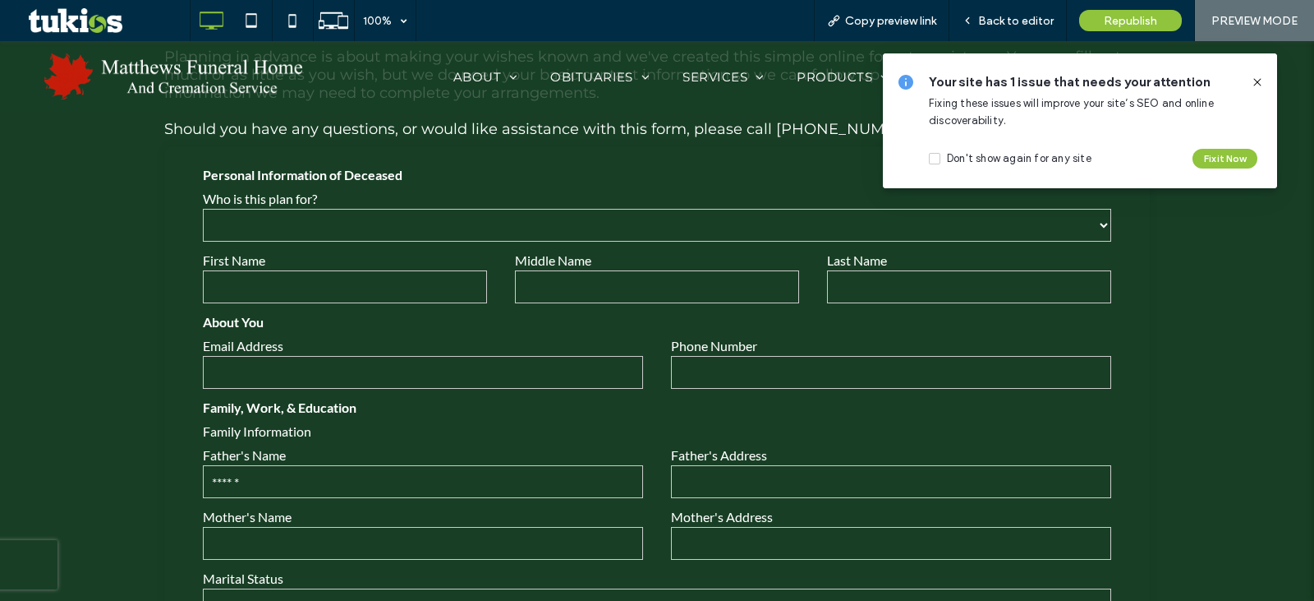
click at [582, 455] on label "Father's Name" at bounding box center [423, 455] width 440 height 16
click at [1000, 16] on span "Back to editor" at bounding box center [1016, 21] width 76 height 14
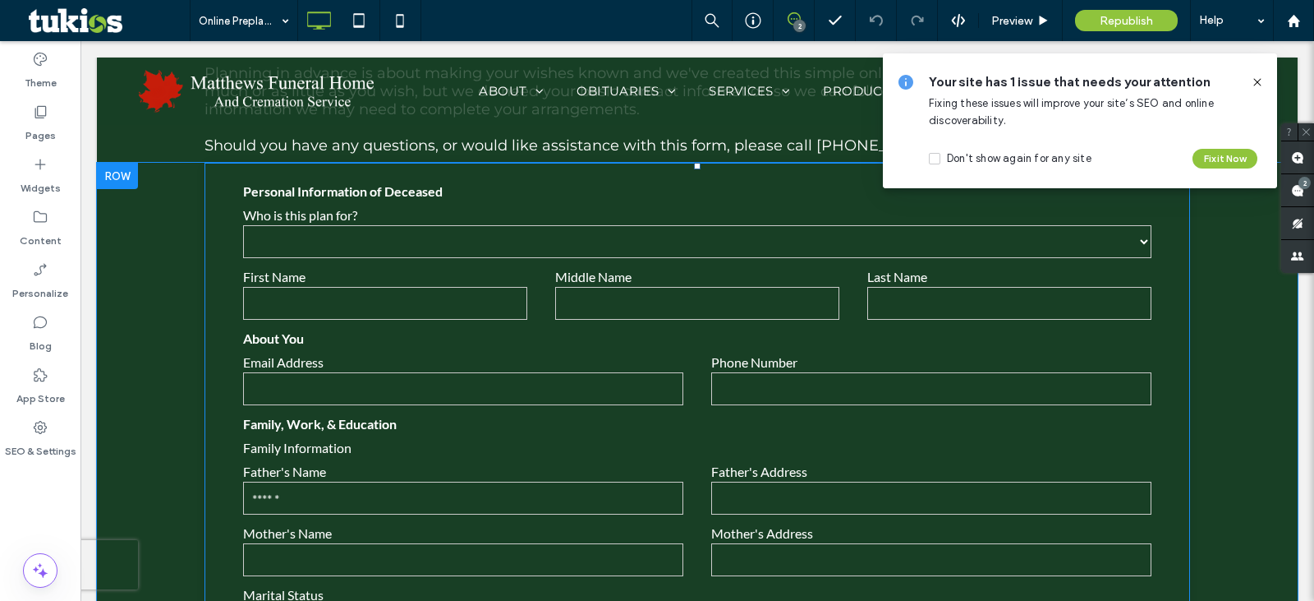
click at [574, 360] on label "Email Address" at bounding box center [463, 362] width 440 height 16
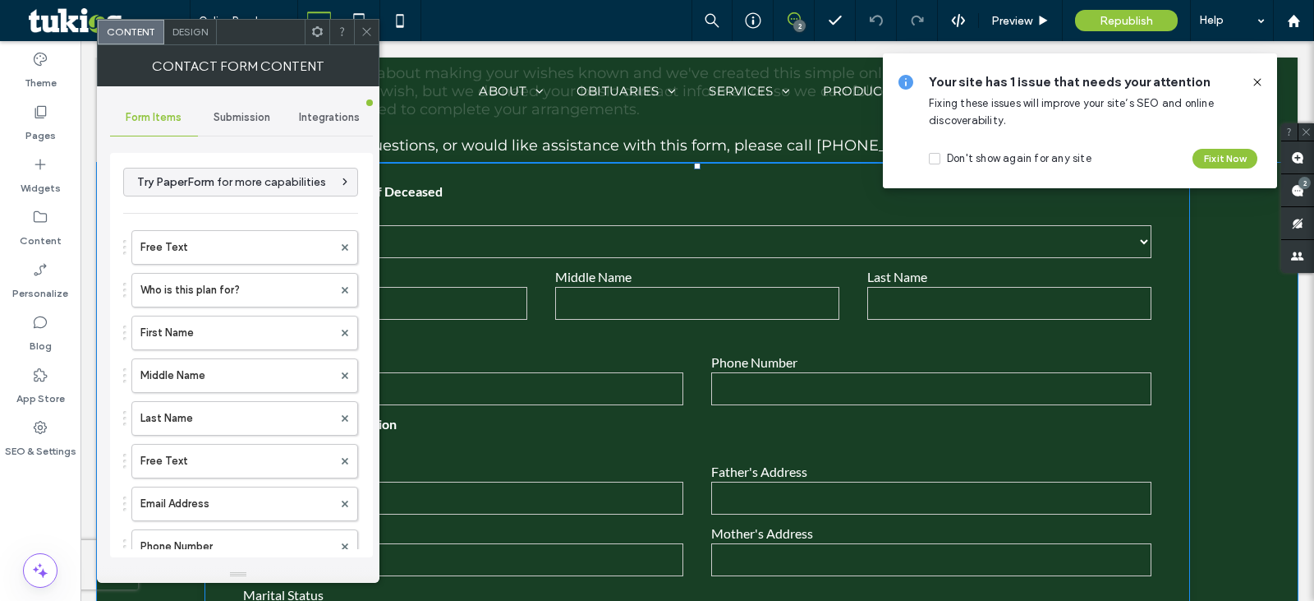
type input "******"
type input "**********"
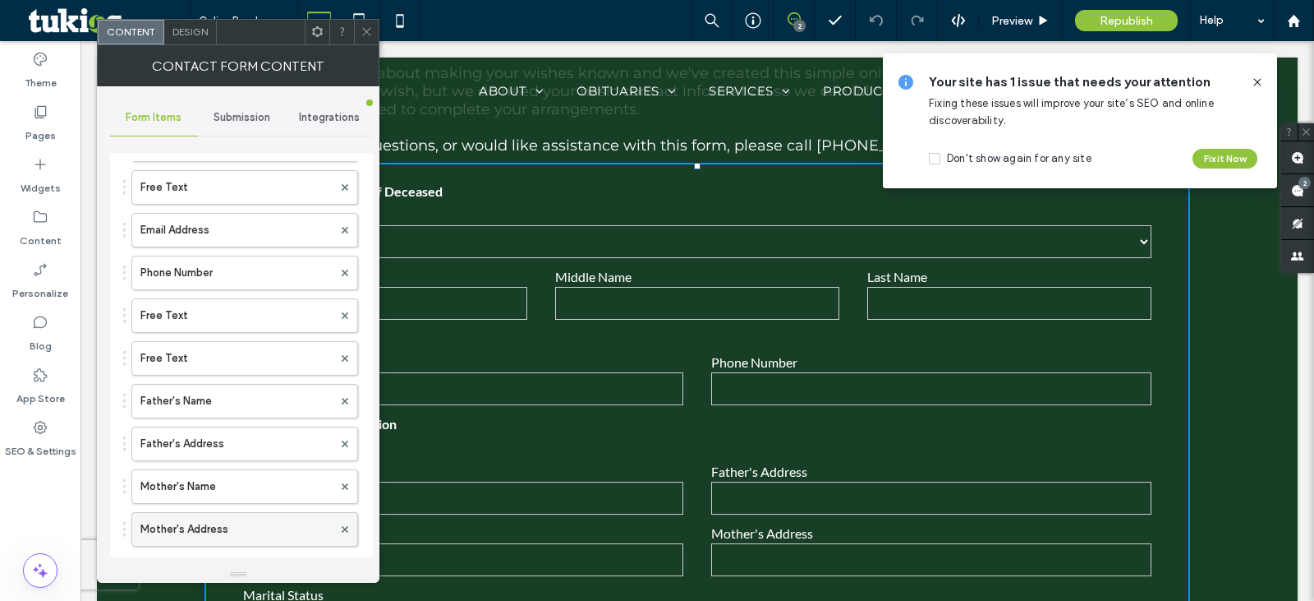
scroll to position [548, 0]
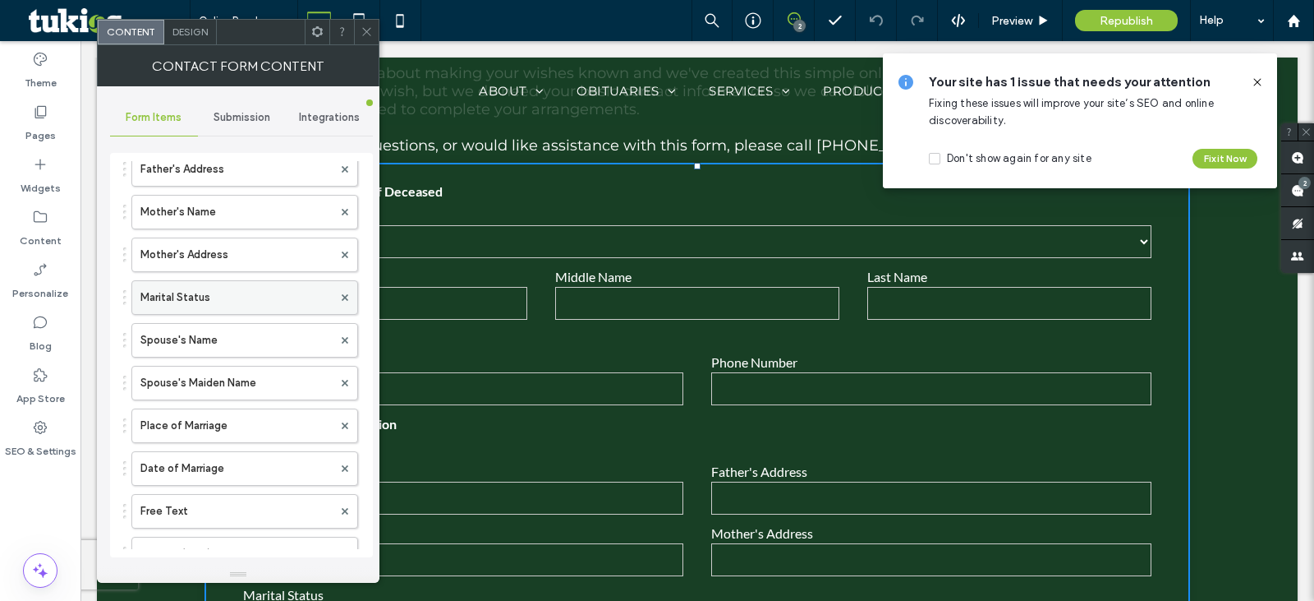
click at [180, 295] on label "Marital Status" at bounding box center [236, 297] width 192 height 33
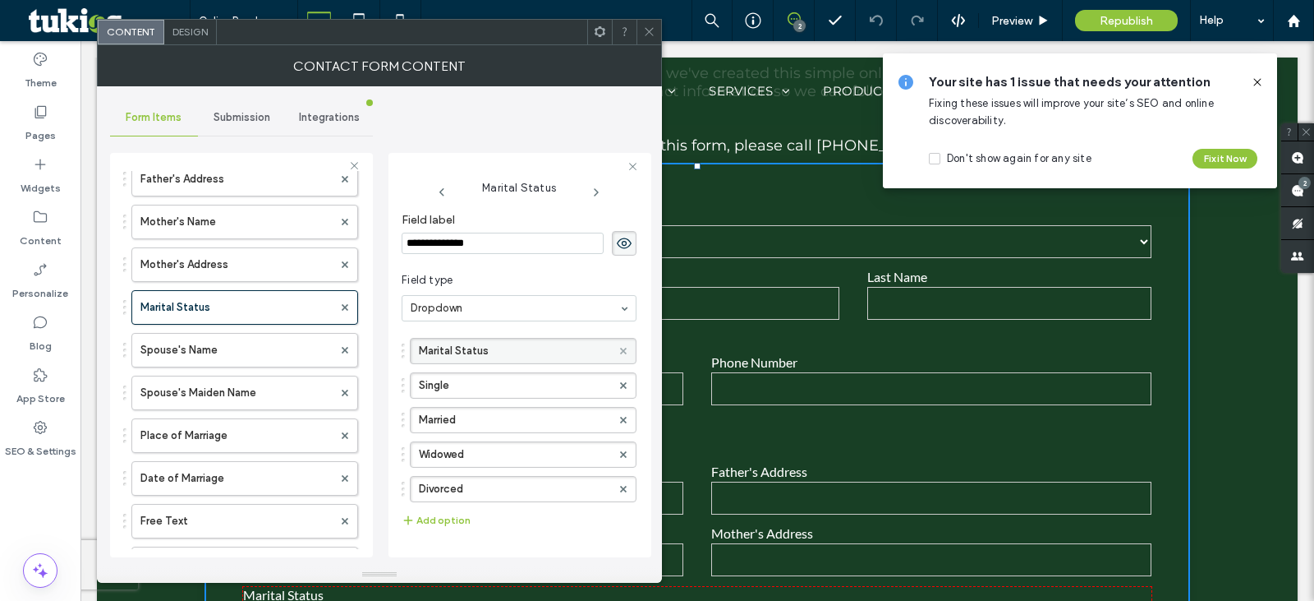
click at [620, 345] on span at bounding box center [623, 350] width 7 height 25
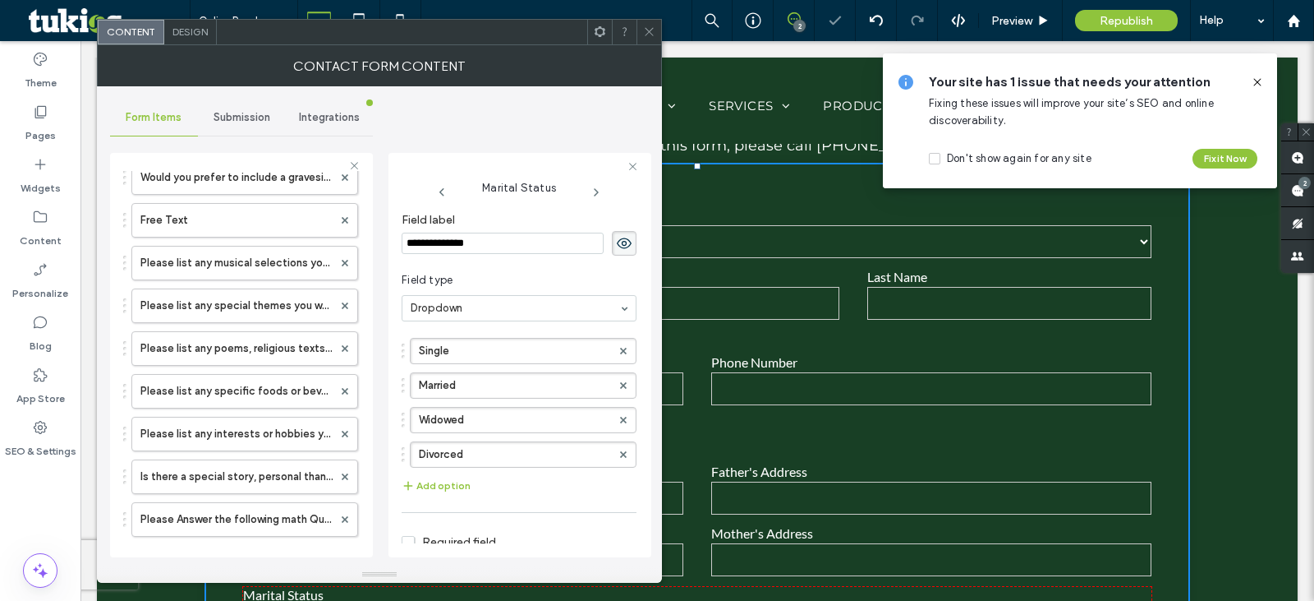
scroll to position [2191, 0]
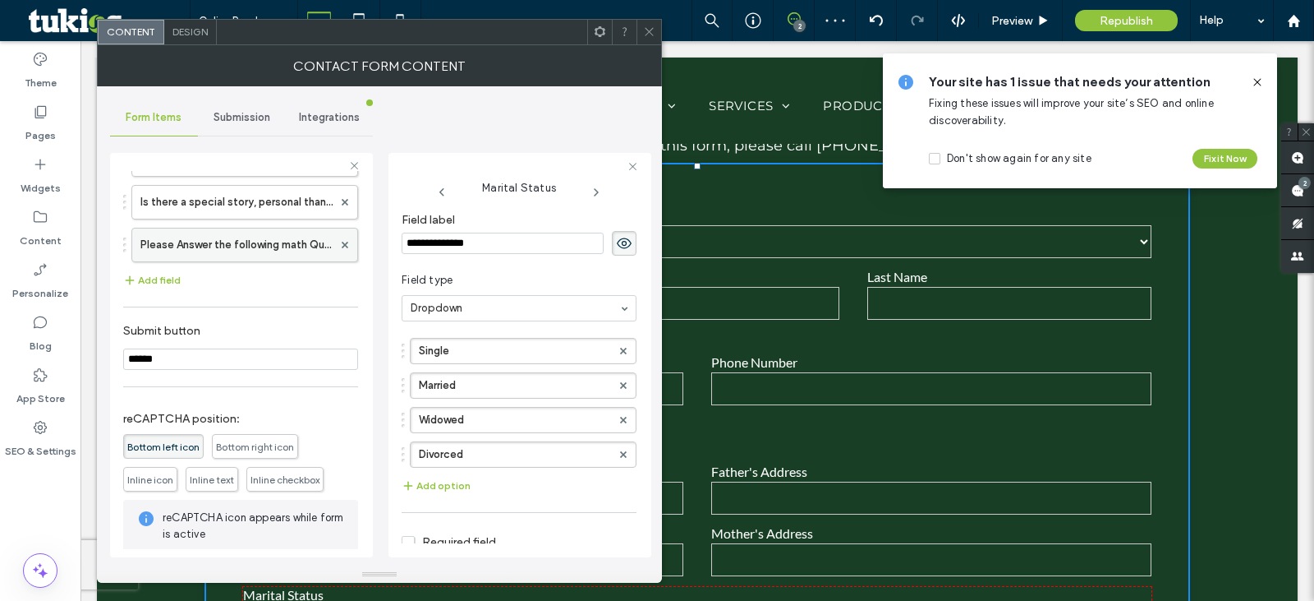
click at [340, 242] on div at bounding box center [345, 244] width 25 height 25
click at [342, 243] on use at bounding box center [345, 245] width 7 height 7
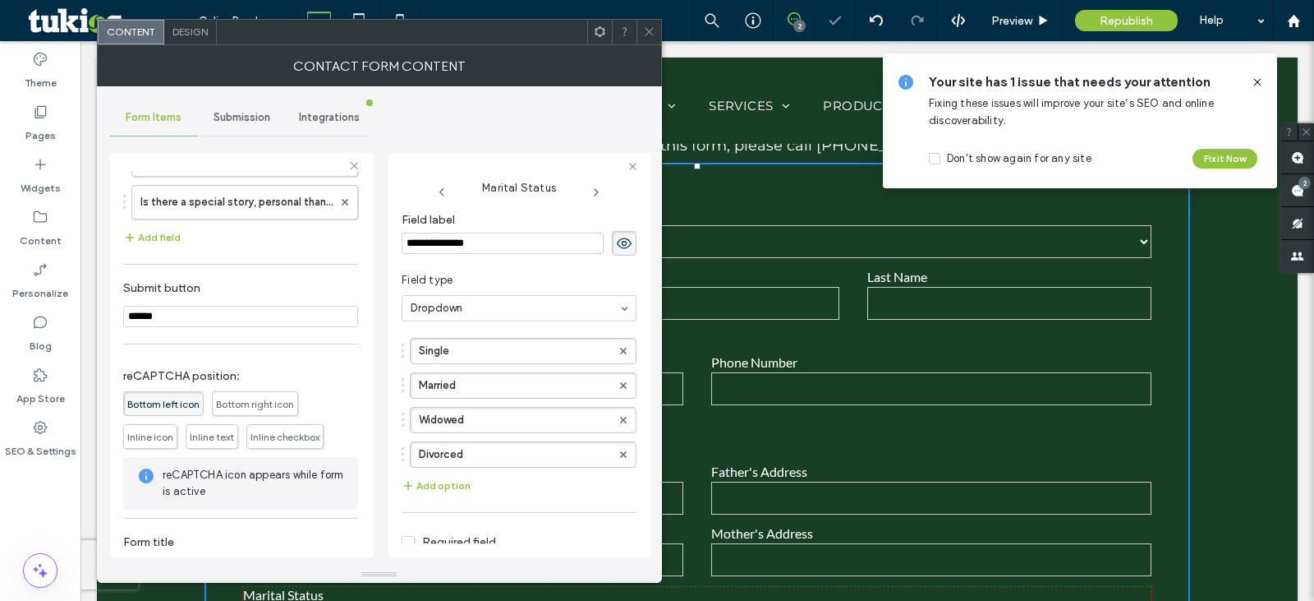
click at [656, 32] on div at bounding box center [649, 32] width 25 height 25
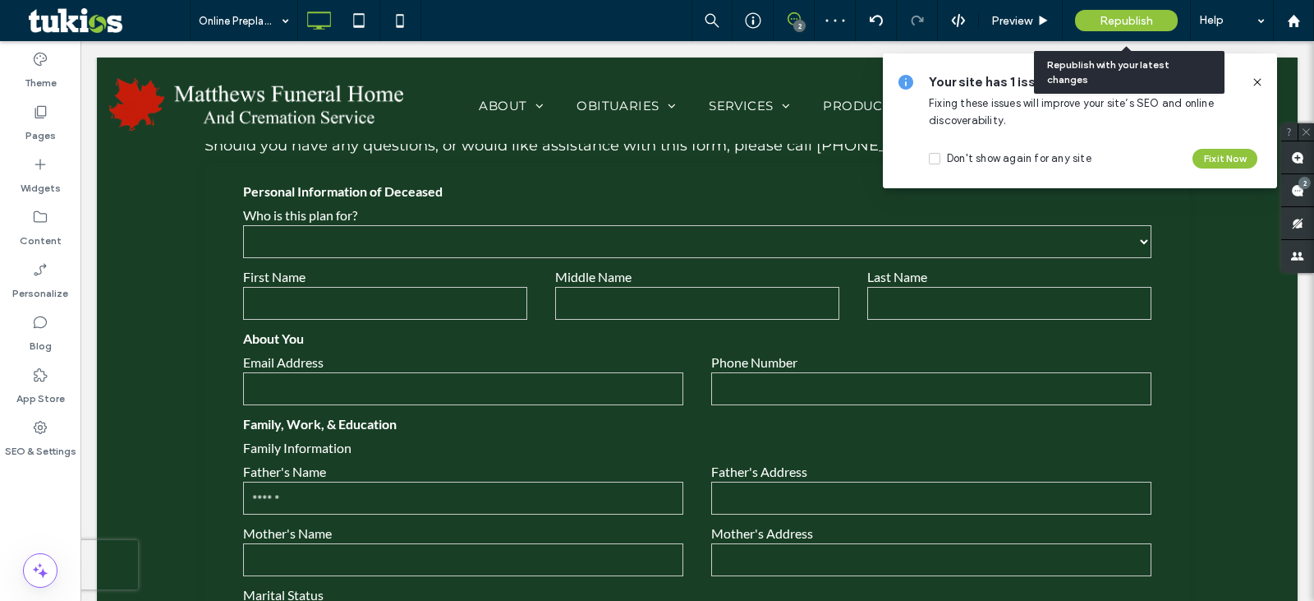
click at [1134, 16] on span "Republish" at bounding box center [1126, 21] width 53 height 14
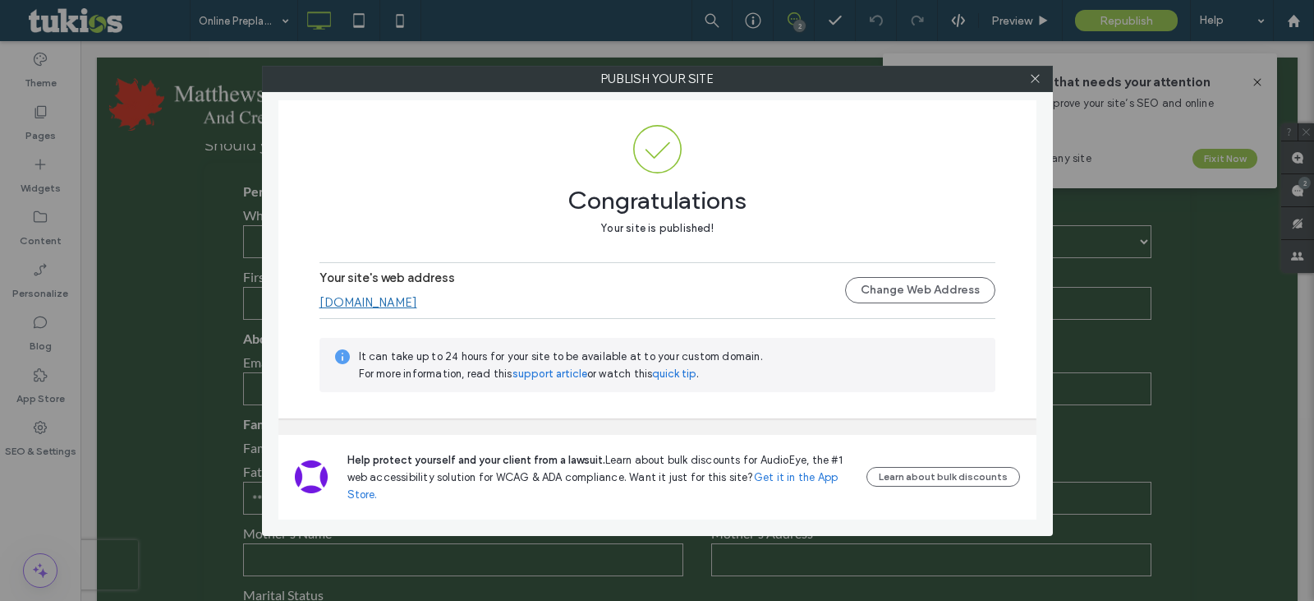
click at [1043, 76] on div at bounding box center [1036, 79] width 25 height 25
click at [1029, 76] on icon at bounding box center [1035, 78] width 12 height 12
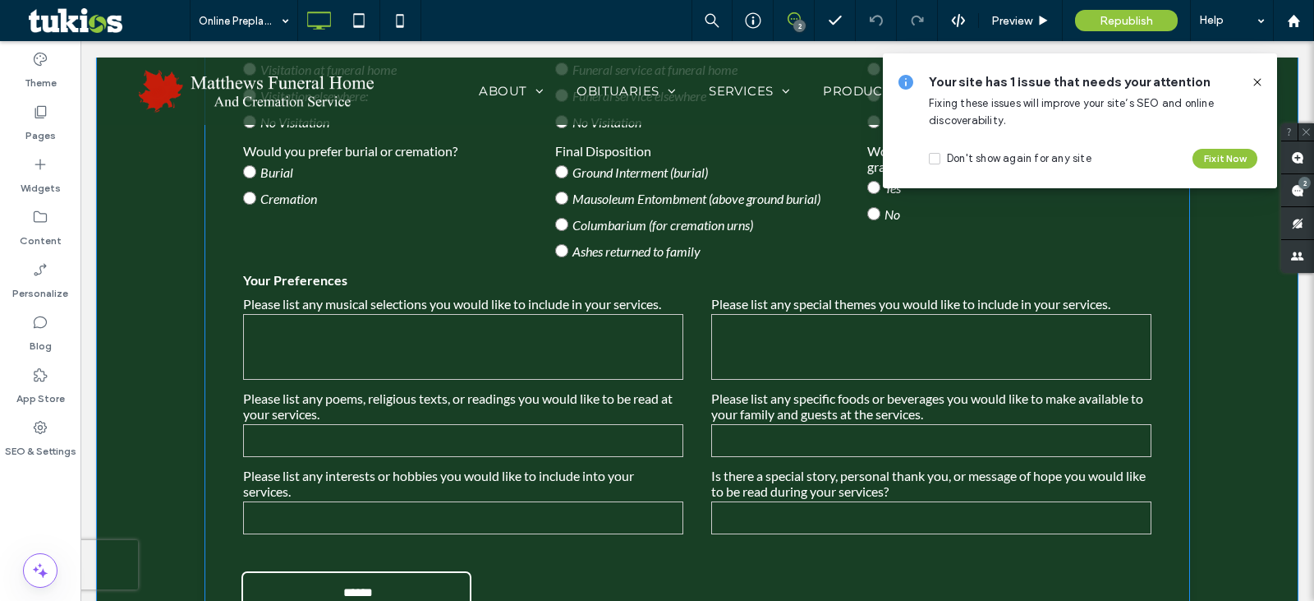
scroll to position [2078, 0]
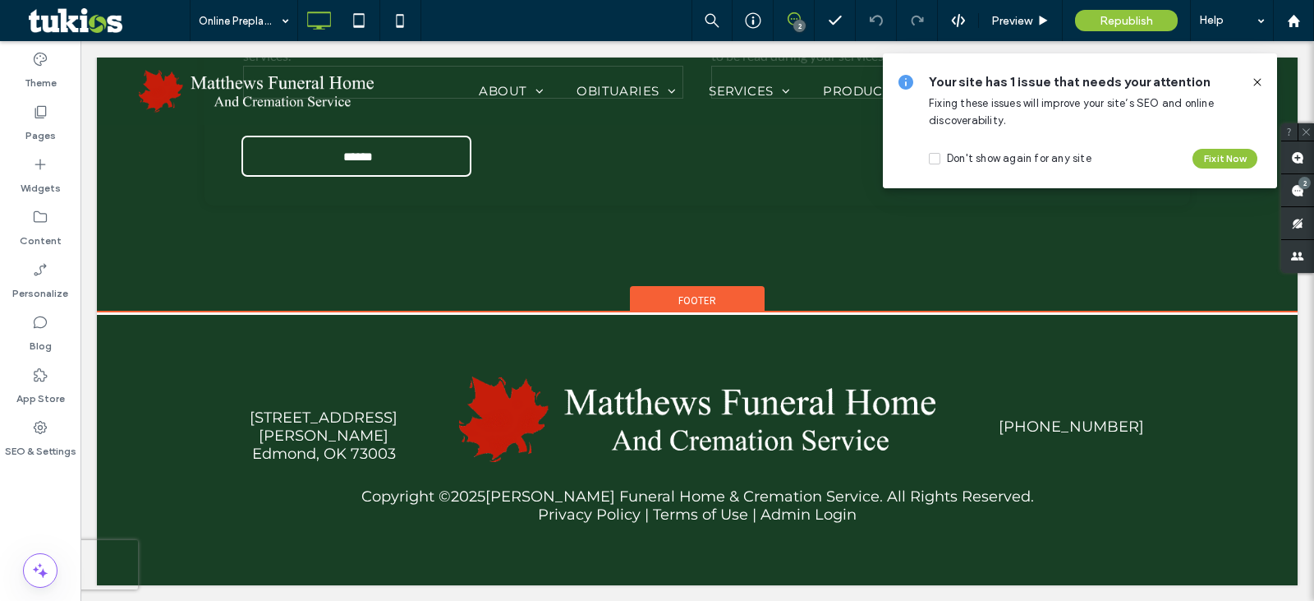
click at [183, 553] on div "601 S. Kelly Ave. Edmond, OK 73003 Click To Paste Click To Paste 405-341-2787 C…" at bounding box center [697, 448] width 1201 height 273
click at [667, 297] on div "Footer" at bounding box center [697, 298] width 135 height 25
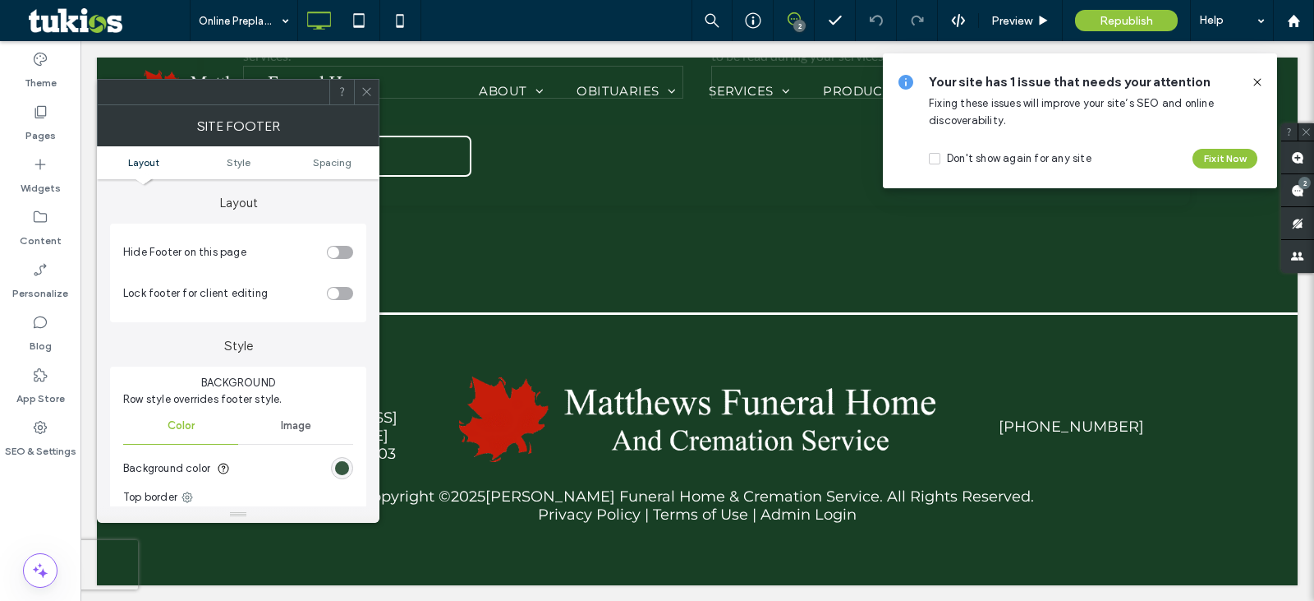
click at [340, 462] on div "rgb(24, 63, 37)" at bounding box center [342, 468] width 14 height 14
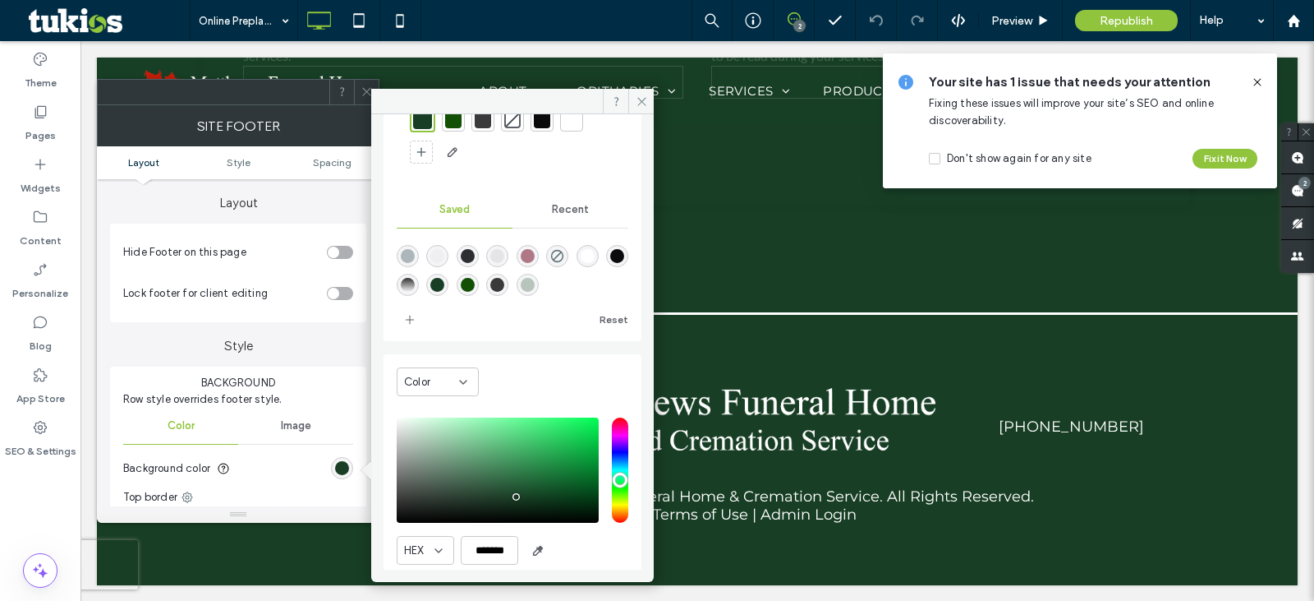
scroll to position [139, 0]
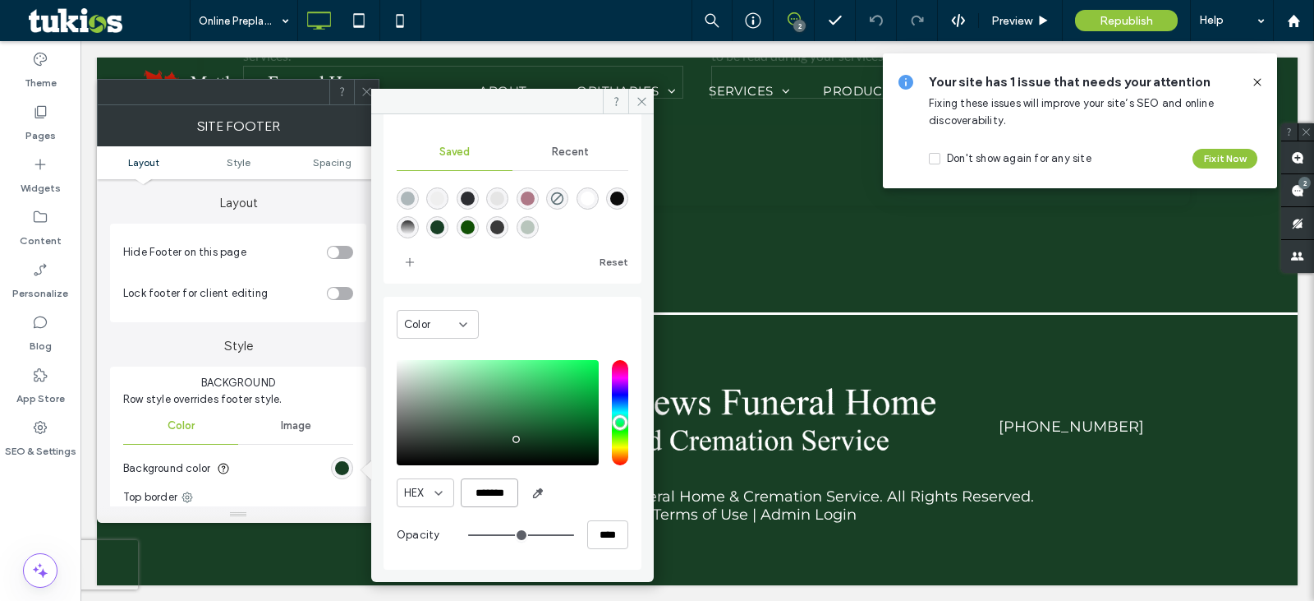
drag, startPoint x: 476, startPoint y: 499, endPoint x: 517, endPoint y: 498, distance: 41.1
click at [517, 498] on input "*******" at bounding box center [490, 492] width 58 height 29
click at [59, 398] on label "App Store" at bounding box center [40, 394] width 48 height 23
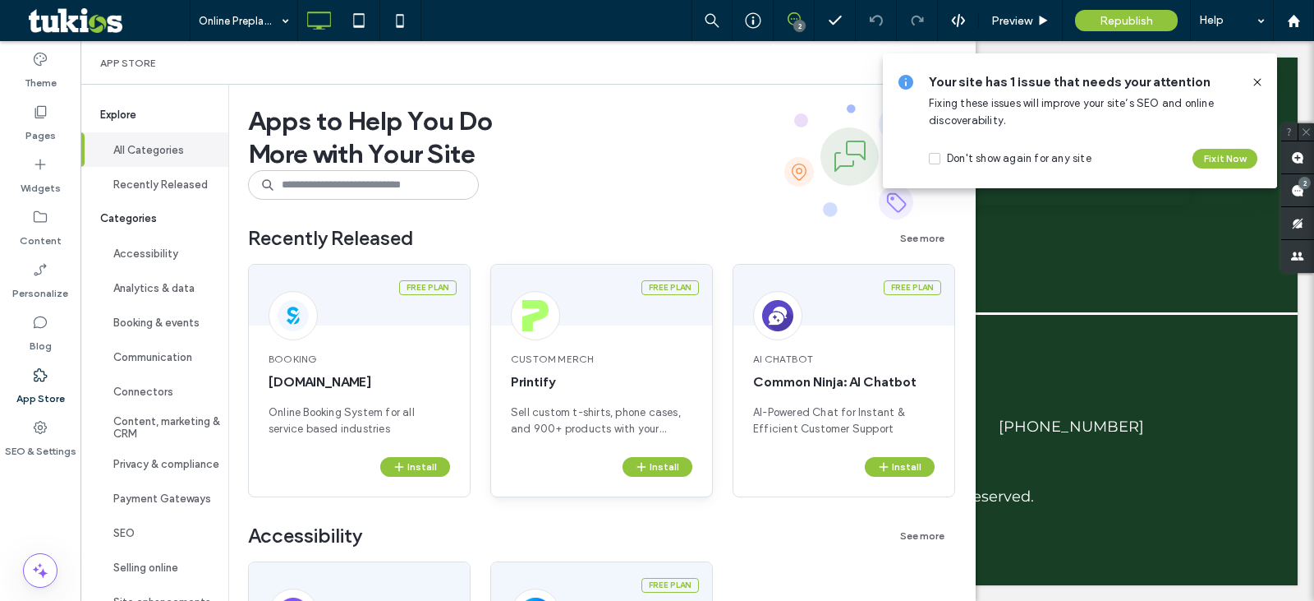
scroll to position [274, 0]
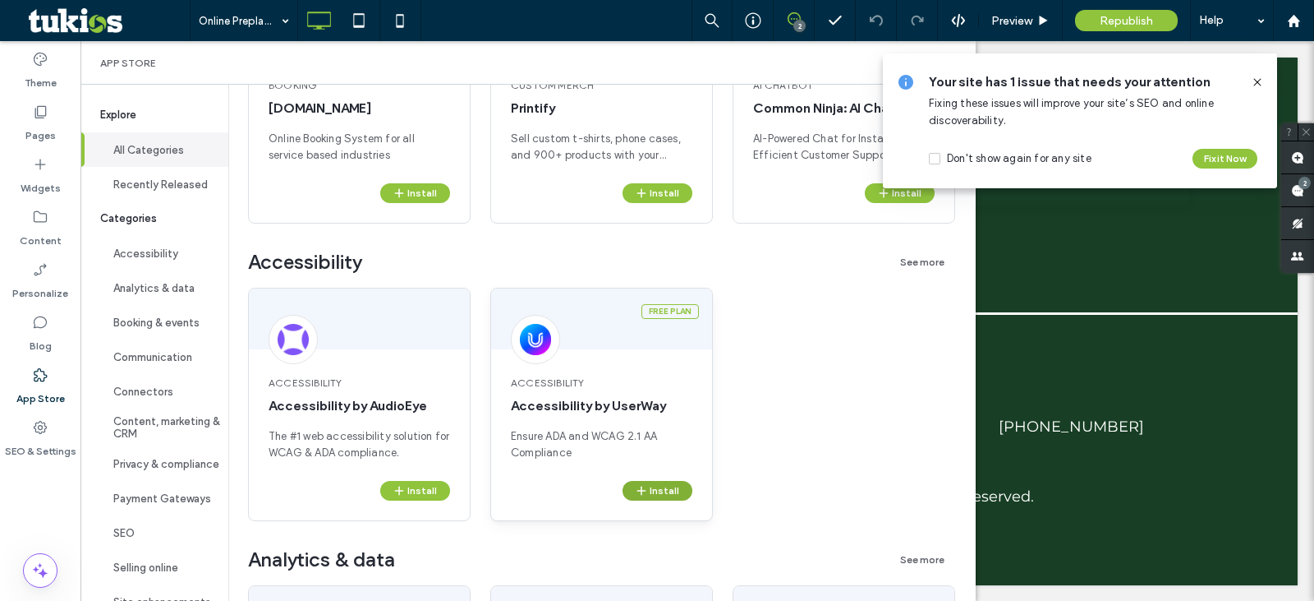
click at [649, 485] on span "button" at bounding box center [642, 490] width 15 height 18
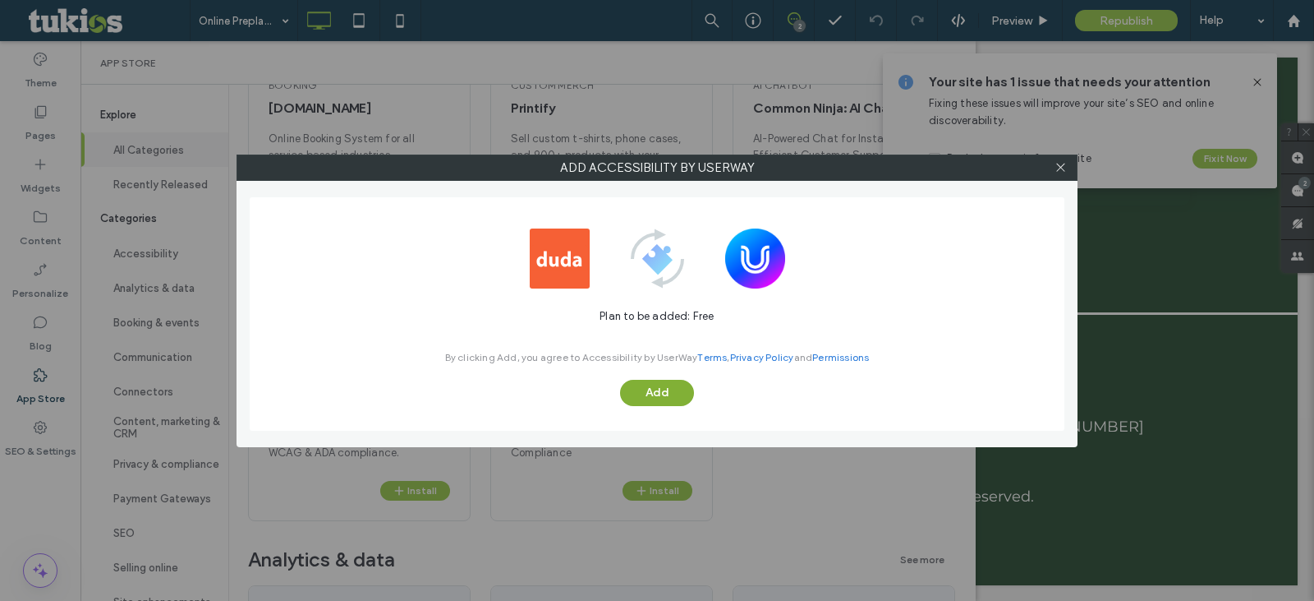
click at [658, 391] on button "Add" at bounding box center [657, 393] width 74 height 26
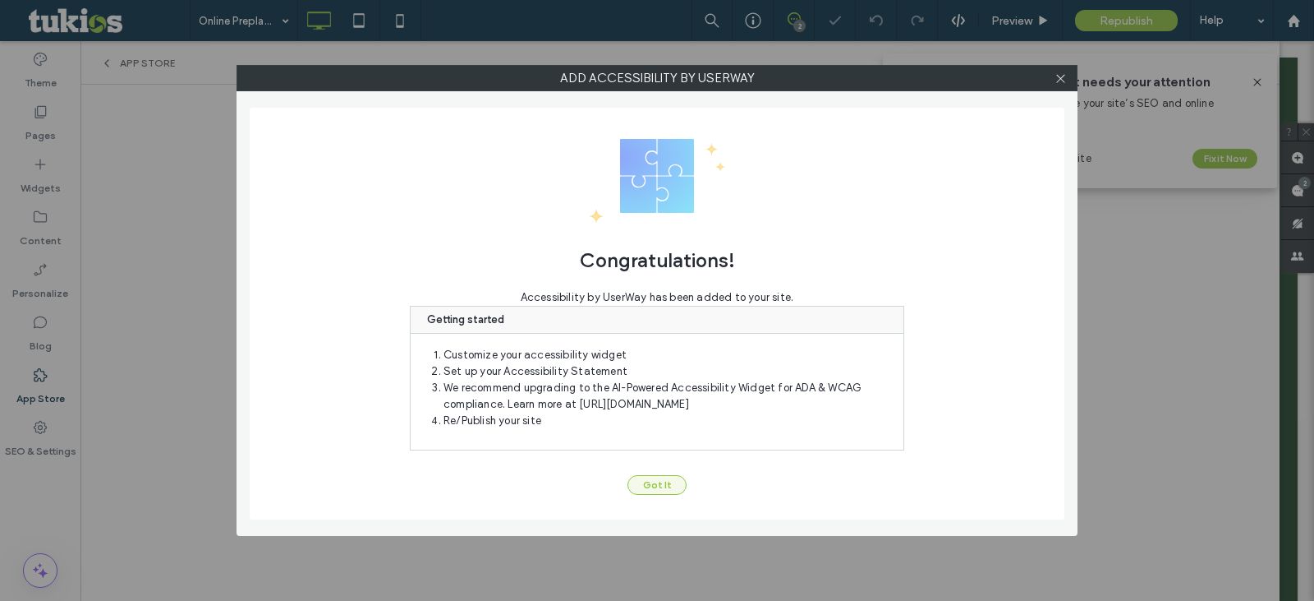
scroll to position [0, 0]
click at [649, 494] on button "Got It" at bounding box center [657, 485] width 59 height 20
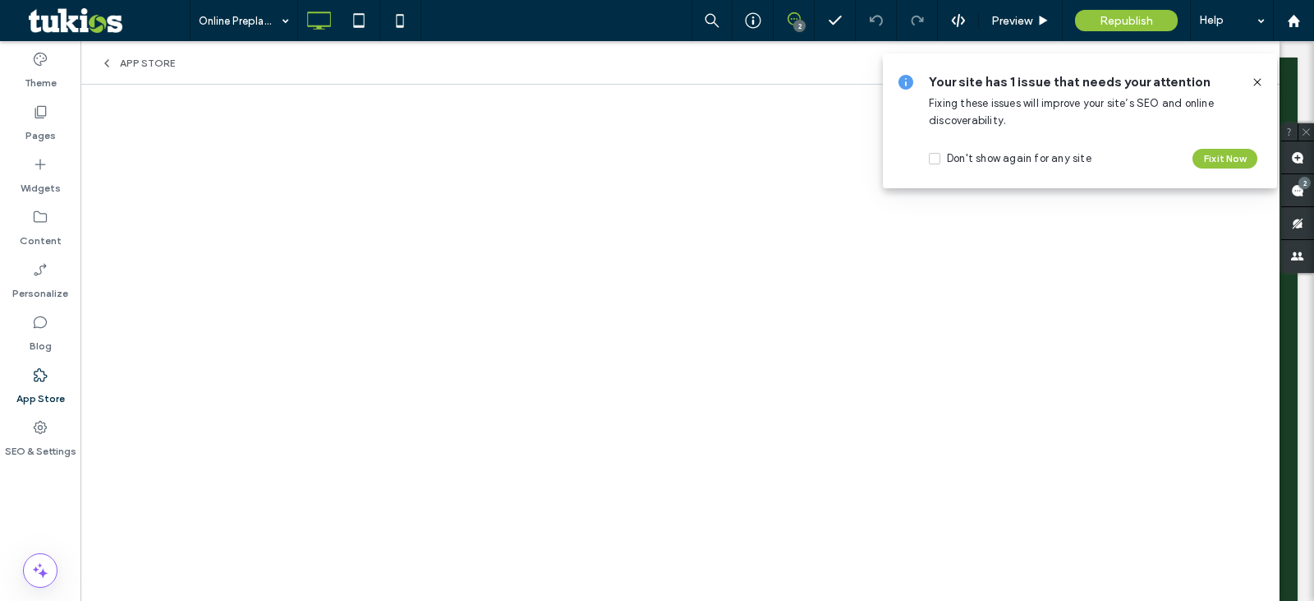
click at [1256, 87] on icon at bounding box center [1257, 82] width 13 height 13
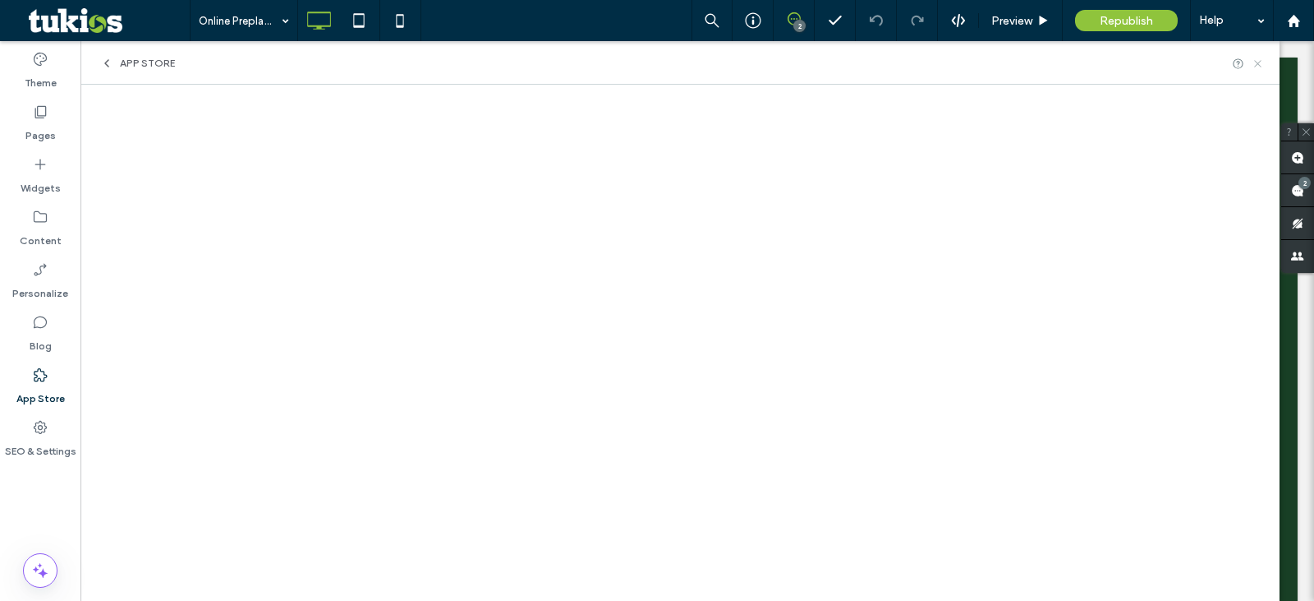
click at [1262, 67] on icon at bounding box center [1258, 64] width 12 height 12
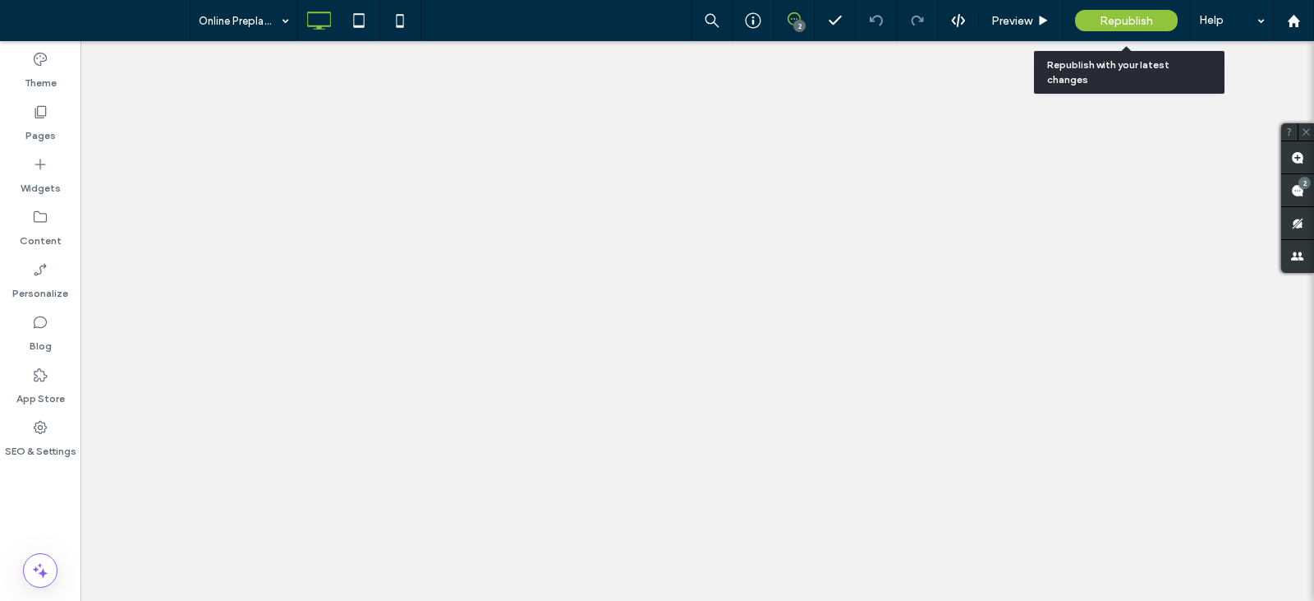
drag, startPoint x: 0, startPoint y: 0, endPoint x: 1117, endPoint y: 25, distance: 1117.5
click at [1117, 25] on span "Republish" at bounding box center [1126, 21] width 53 height 14
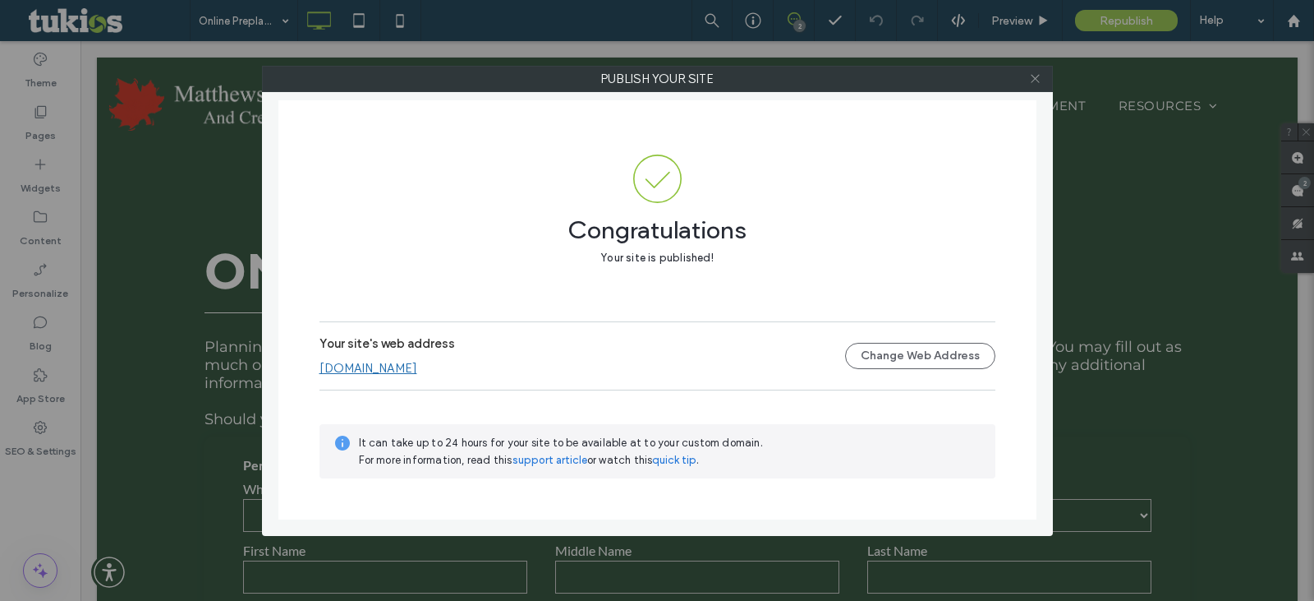
click at [1034, 75] on icon at bounding box center [1035, 78] width 12 height 12
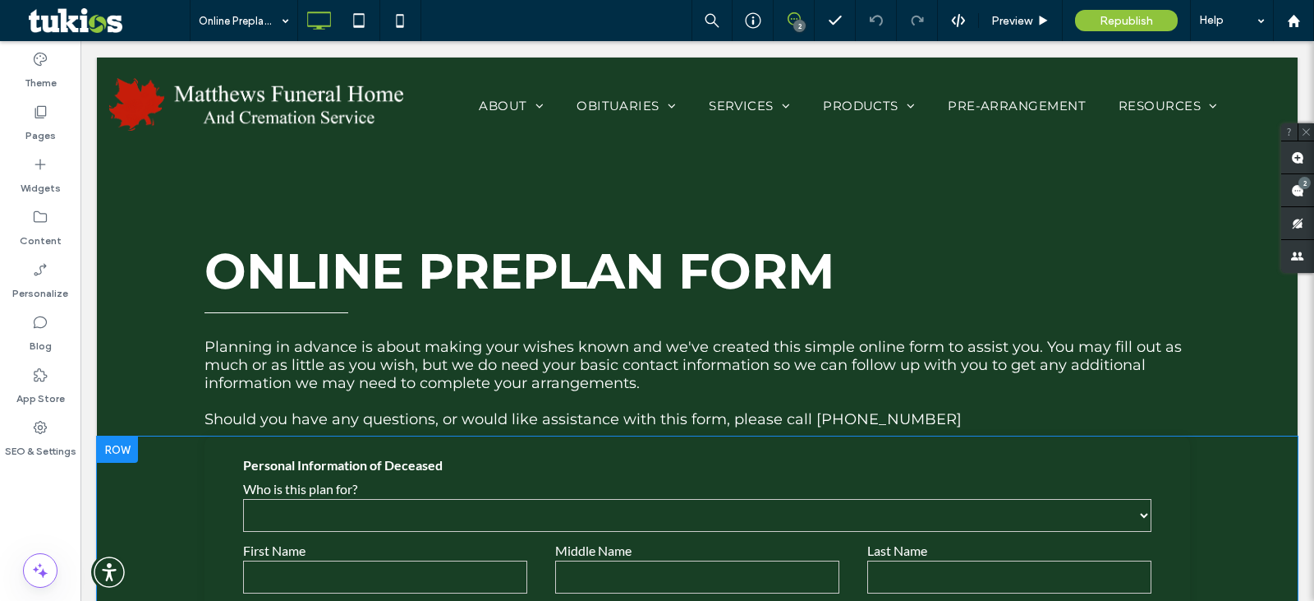
scroll to position [274, 0]
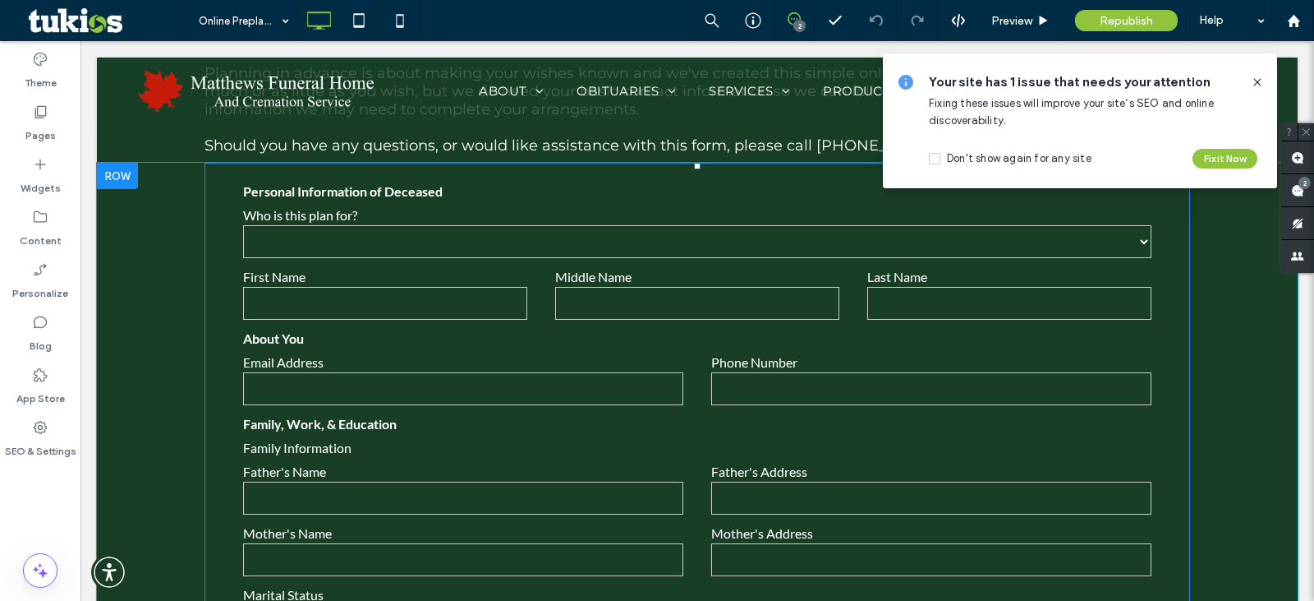
drag, startPoint x: 763, startPoint y: 370, endPoint x: 728, endPoint y: 346, distance: 43.1
click at [763, 370] on div "Phone Number" at bounding box center [931, 380] width 468 height 53
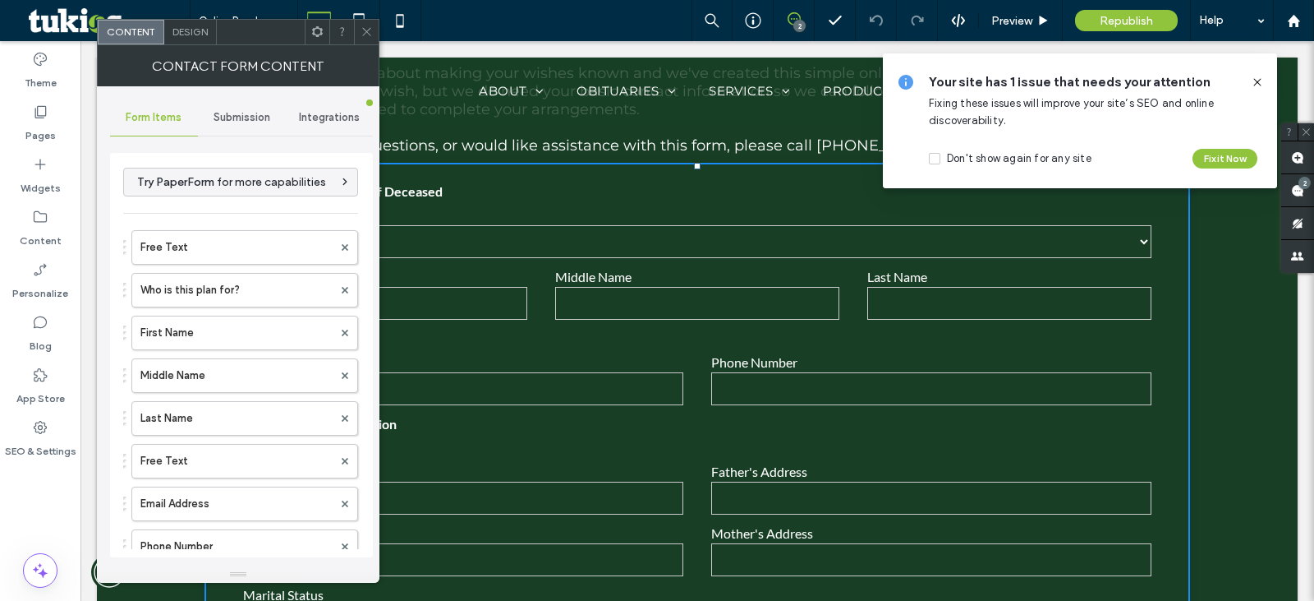
click at [162, 122] on span "Form Items" at bounding box center [154, 117] width 56 height 13
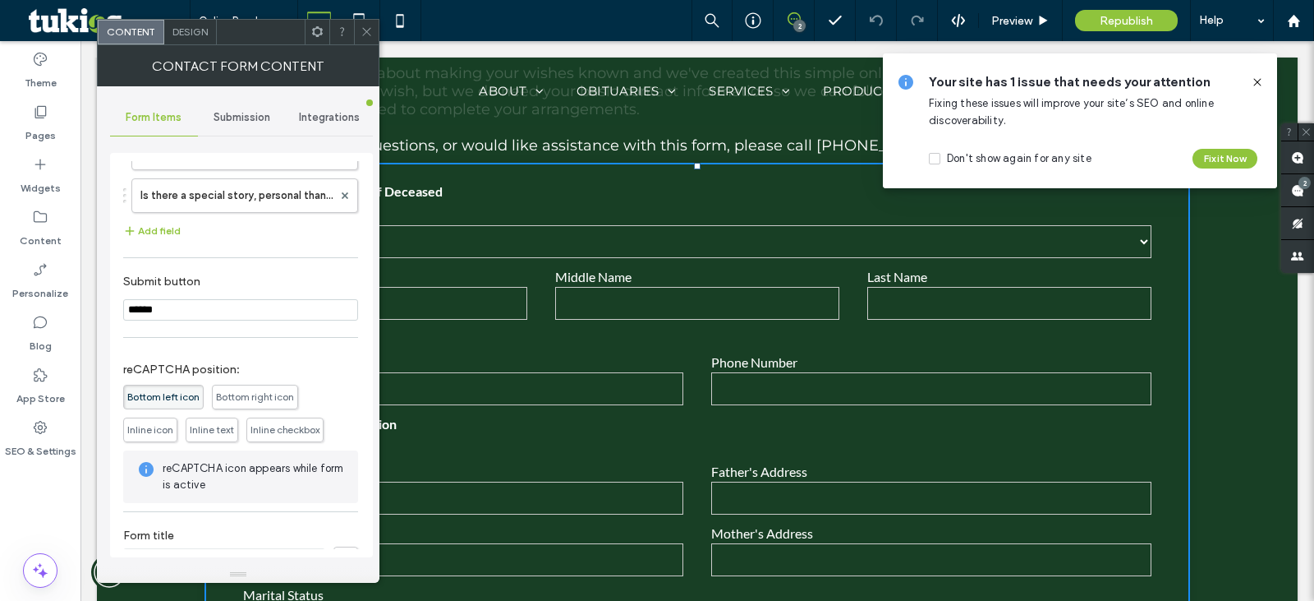
scroll to position [2220, 0]
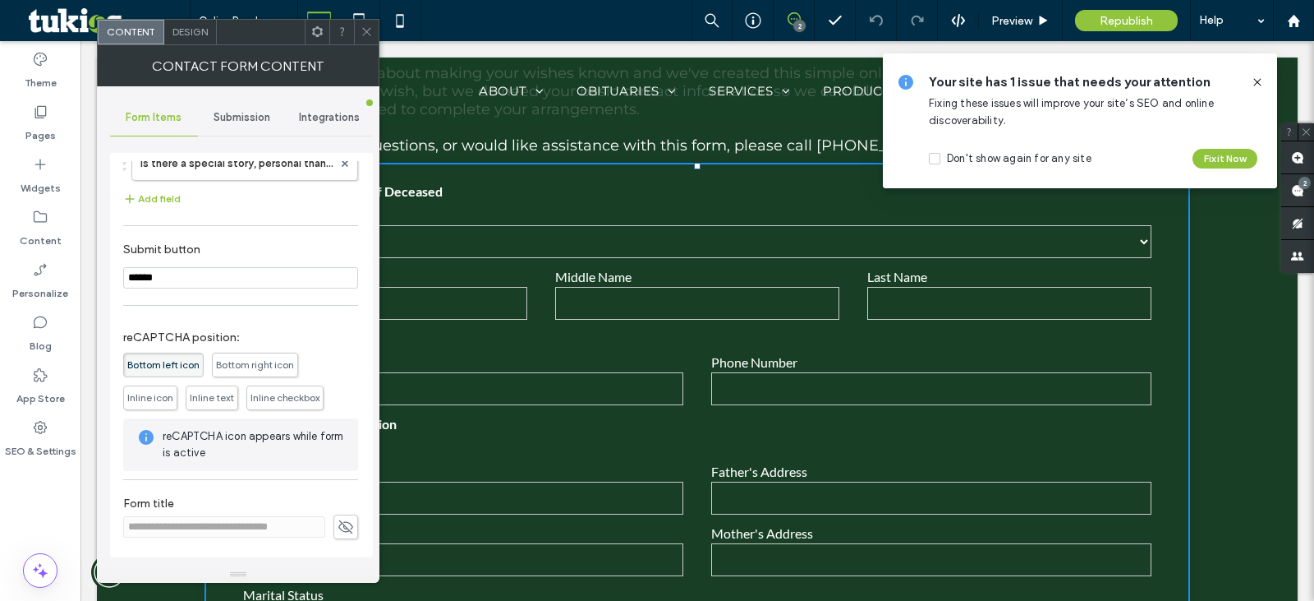
click at [338, 526] on icon at bounding box center [346, 527] width 16 height 18
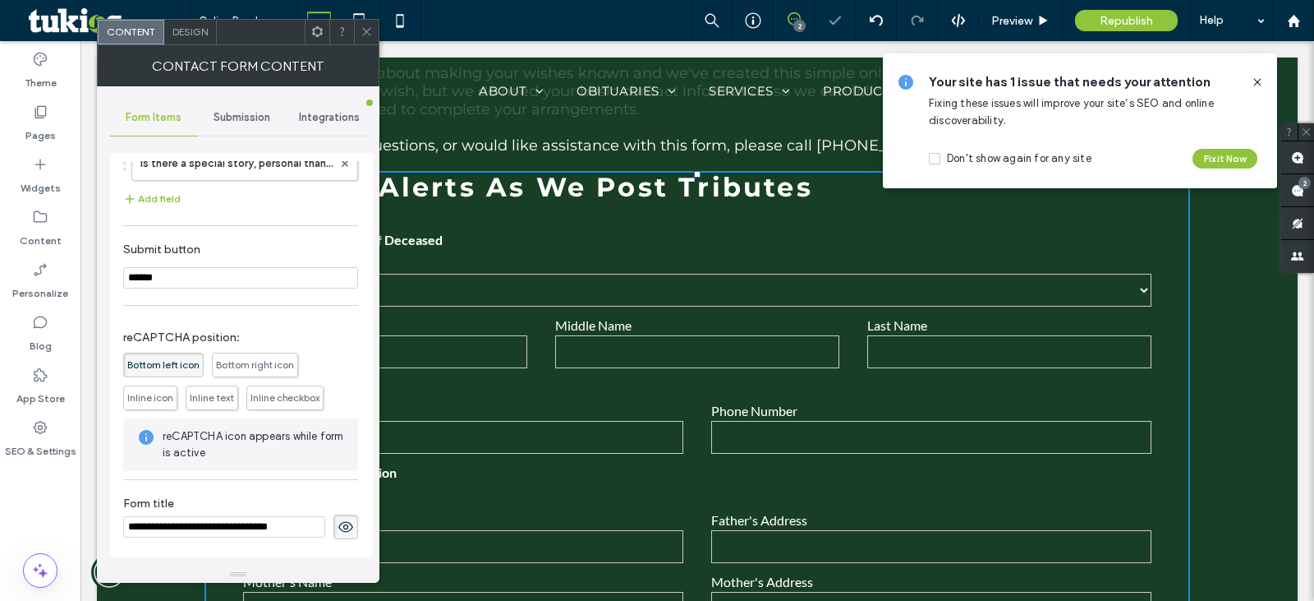
drag, startPoint x: 306, startPoint y: 526, endPoint x: 117, endPoint y: 504, distance: 189.3
click at [117, 504] on div "Try PaperForm for more capabilities Free Text Who is this plan for? First Name …" at bounding box center [241, 355] width 263 height 404
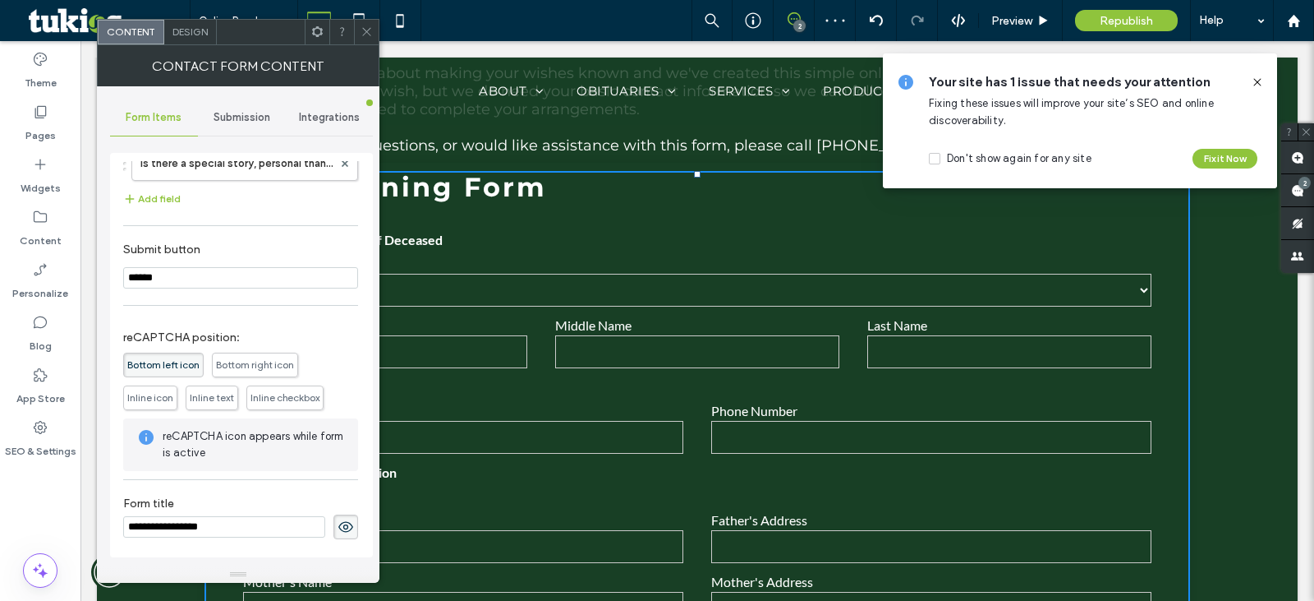
type input "**********"
click at [361, 34] on icon at bounding box center [367, 31] width 12 height 12
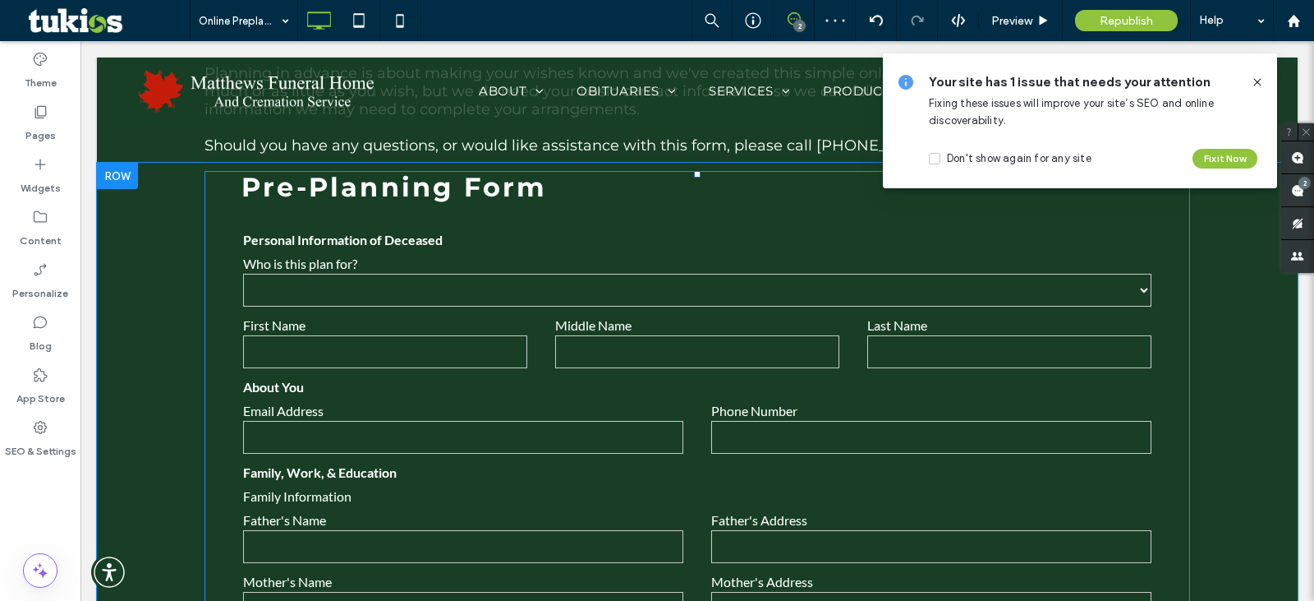
click at [617, 275] on select "****** ****** ****** ******** ***** ******" at bounding box center [697, 290] width 909 height 33
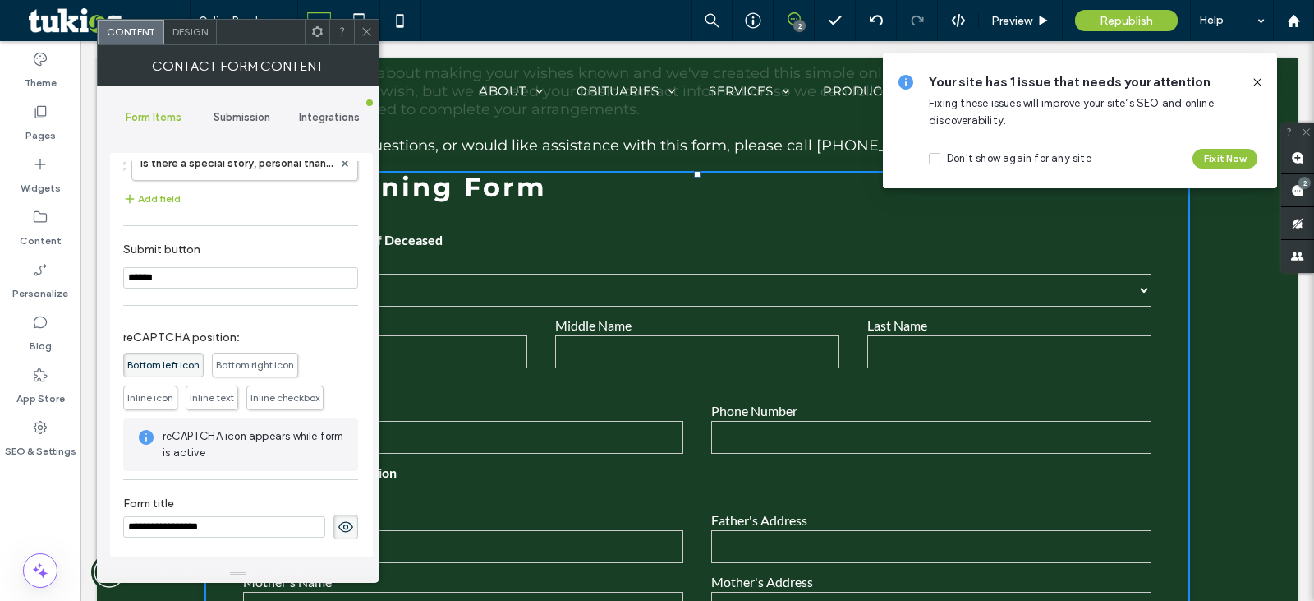
click at [338, 526] on icon at bounding box center [346, 527] width 16 height 18
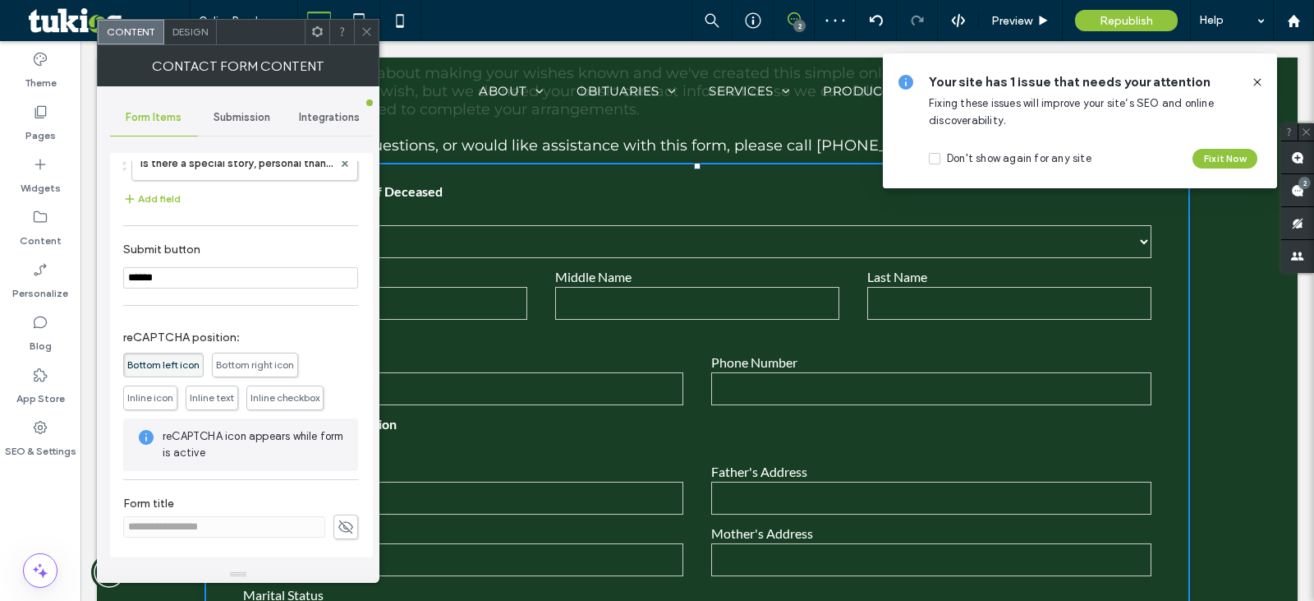
click at [367, 25] on icon at bounding box center [367, 31] width 12 height 12
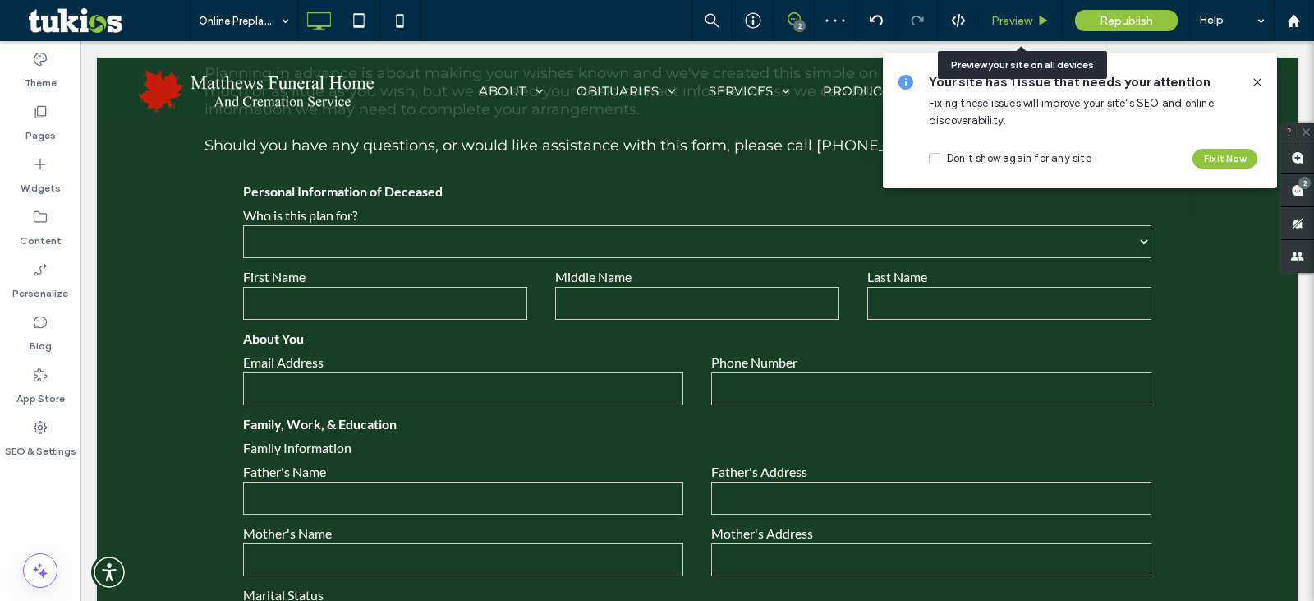
click at [1025, 25] on span "Preview" at bounding box center [1012, 21] width 41 height 14
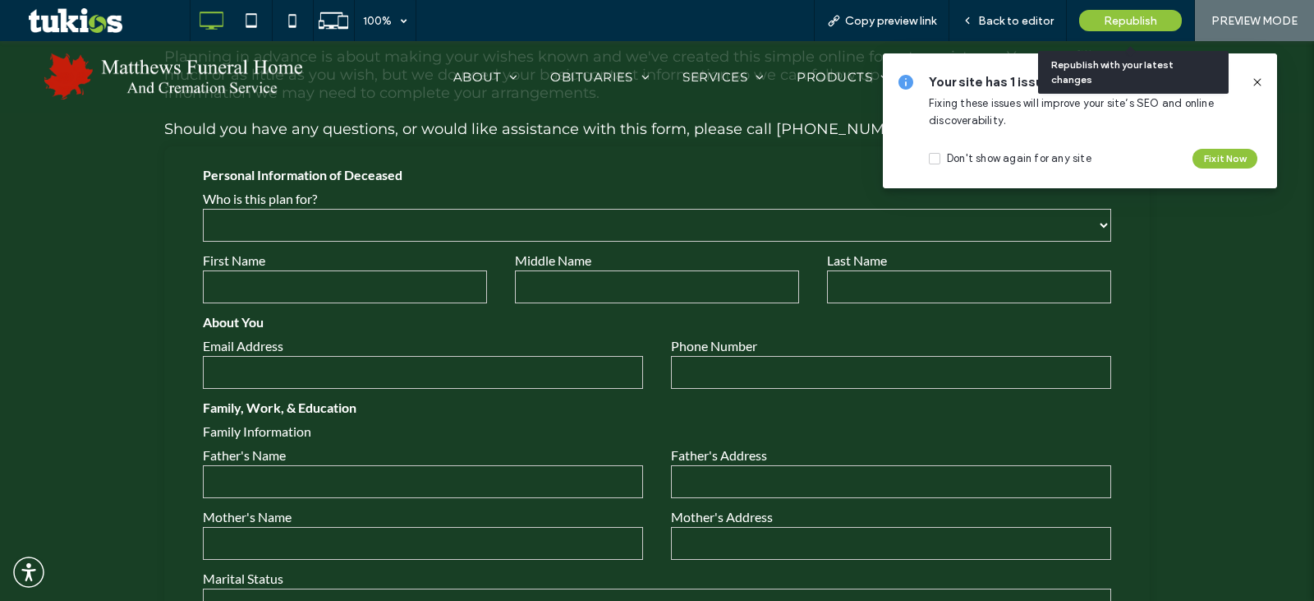
click at [1121, 25] on span "Republish" at bounding box center [1130, 21] width 53 height 14
